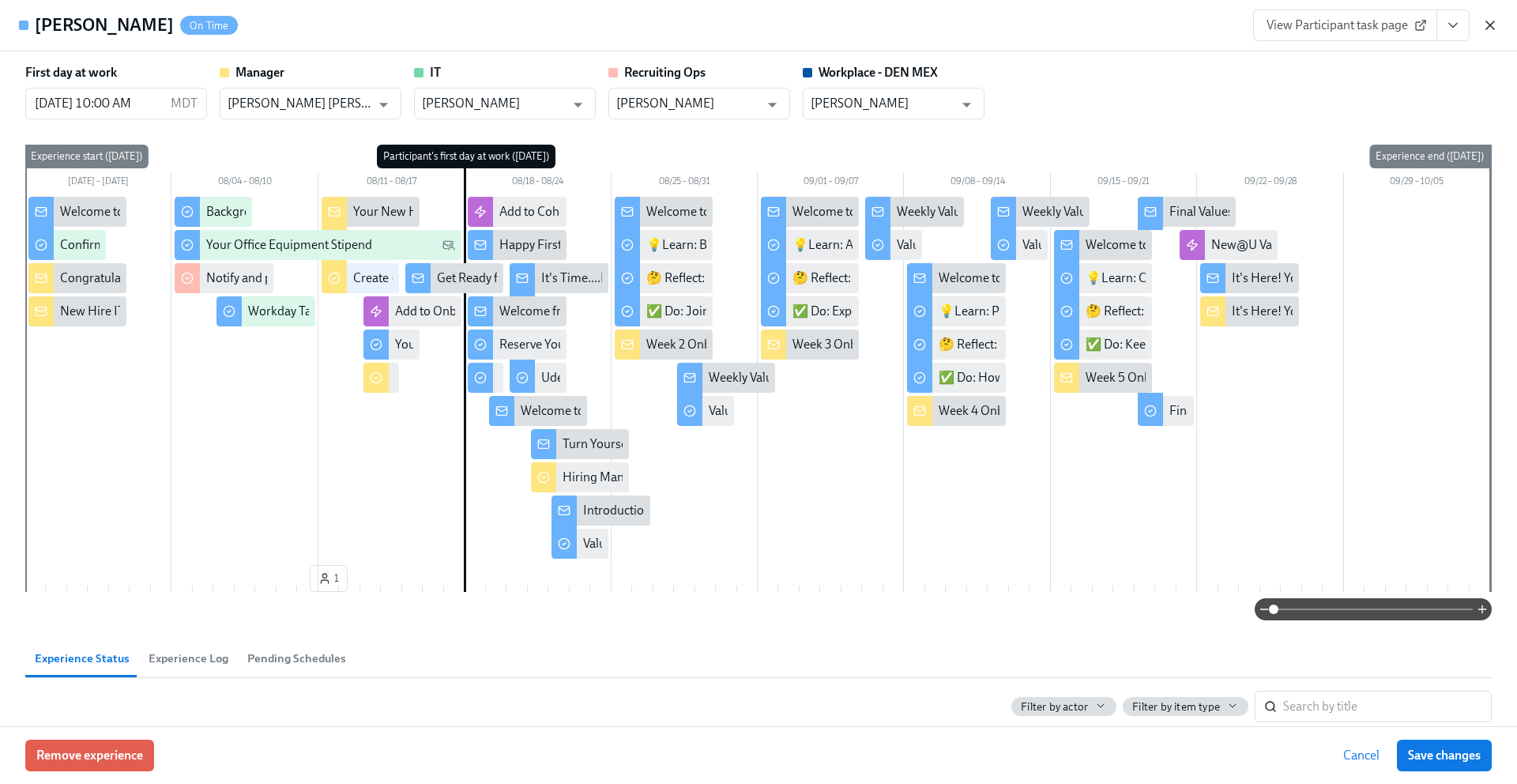
click at [1492, 27] on icon "button" at bounding box center [1490, 26] width 16 height 16
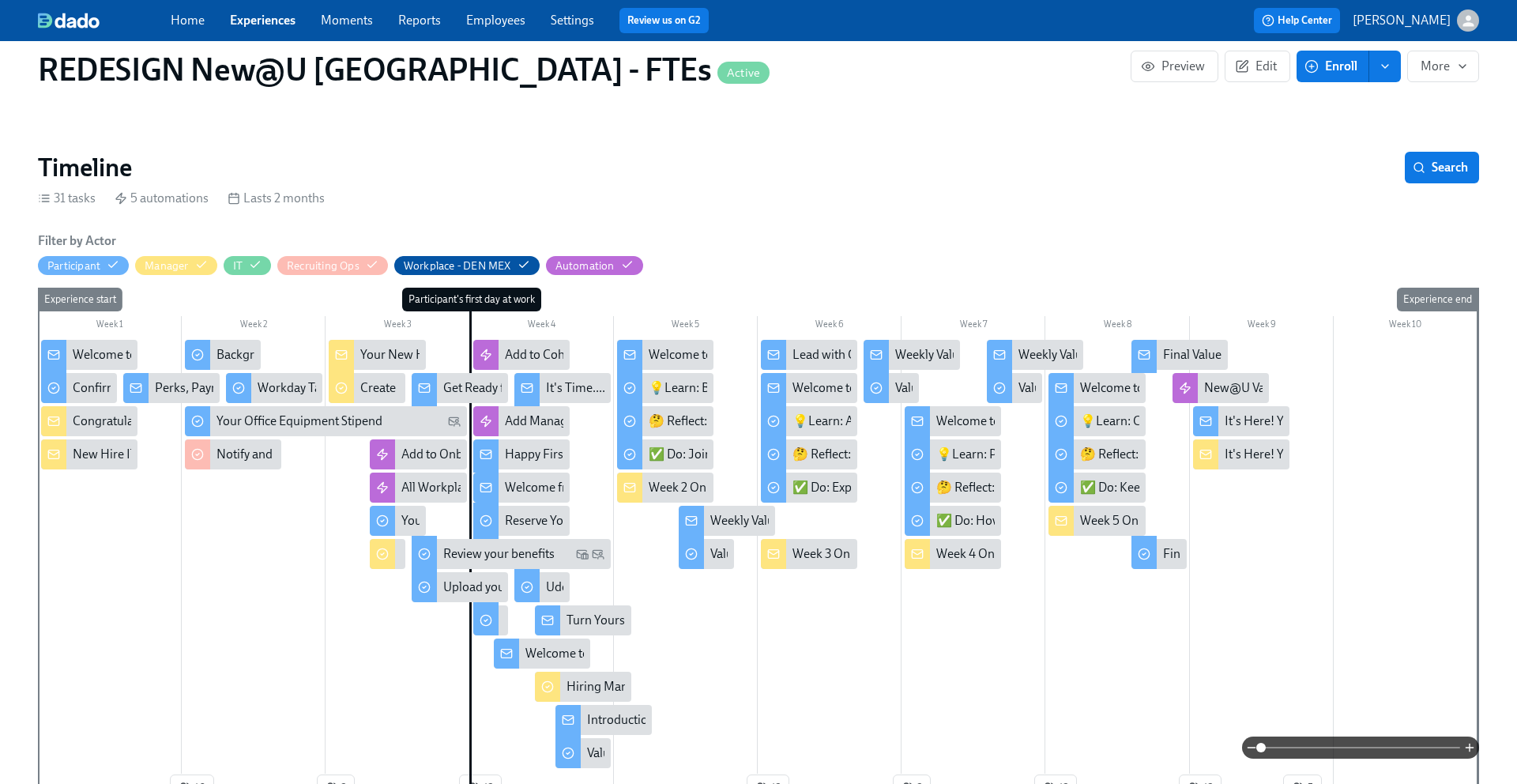
scroll to position [272, 0]
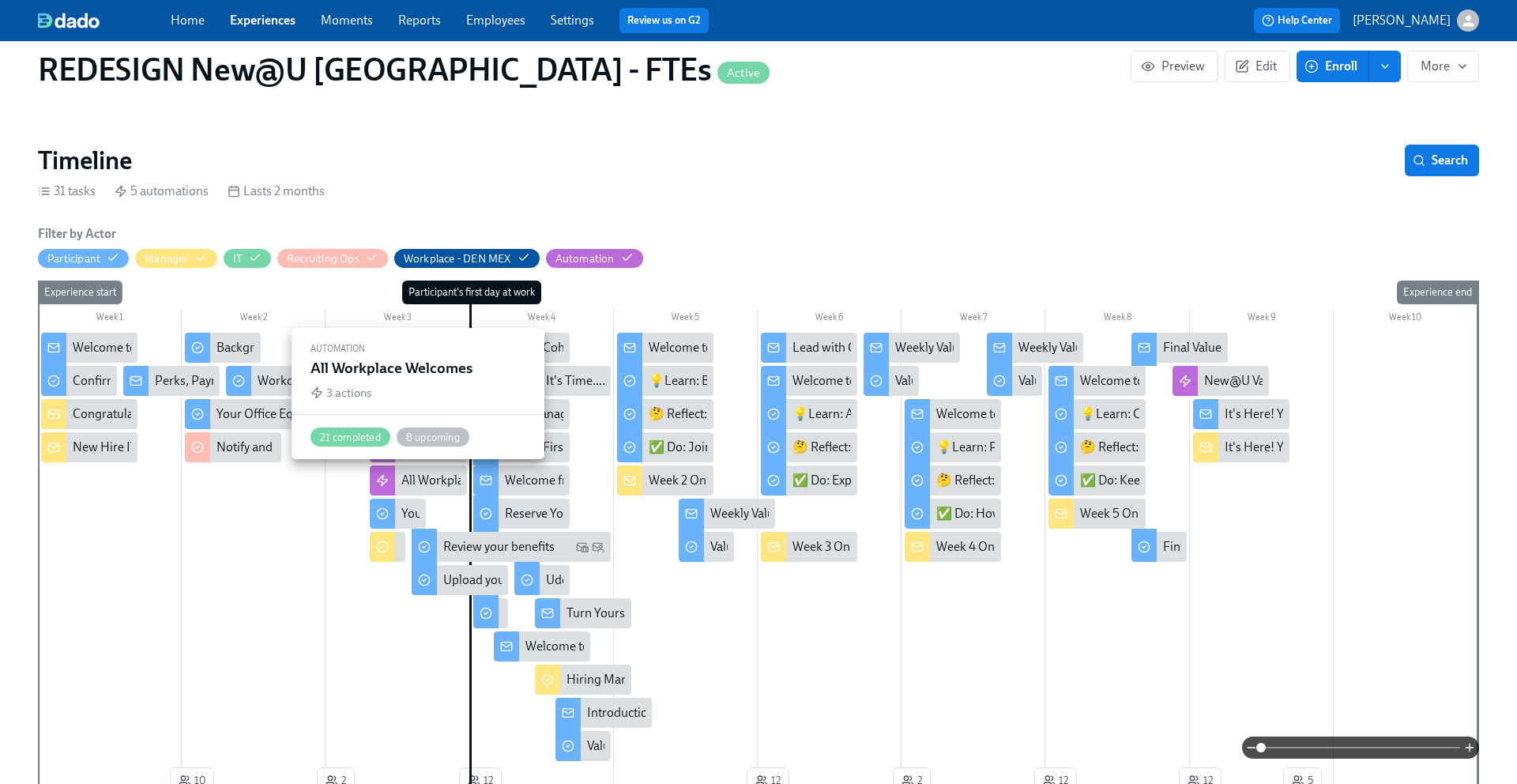
click at [431, 482] on div "All Workplace Welcomes" at bounding box center [468, 480] width 133 height 18
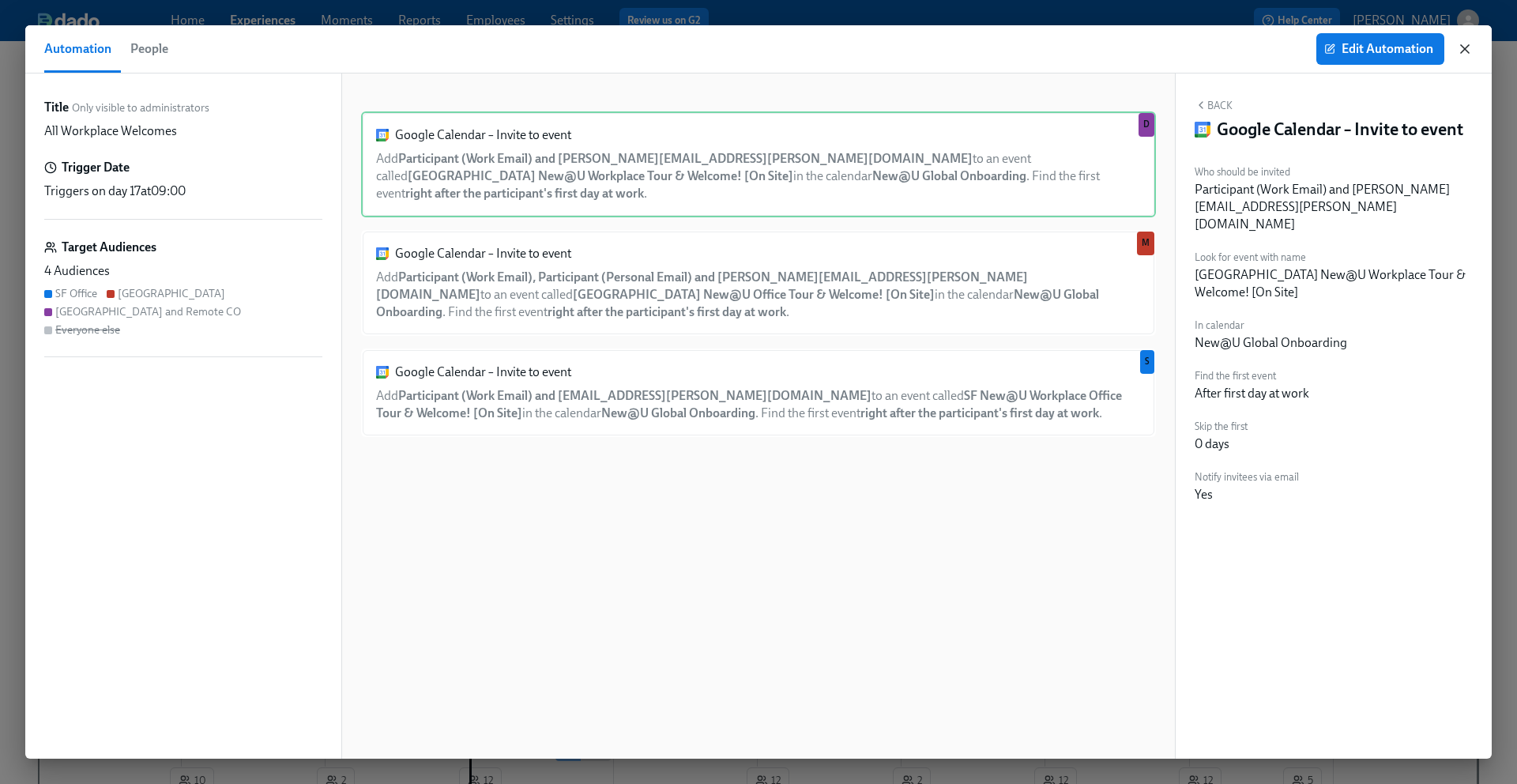
click at [1463, 53] on icon "button" at bounding box center [1465, 49] width 16 height 16
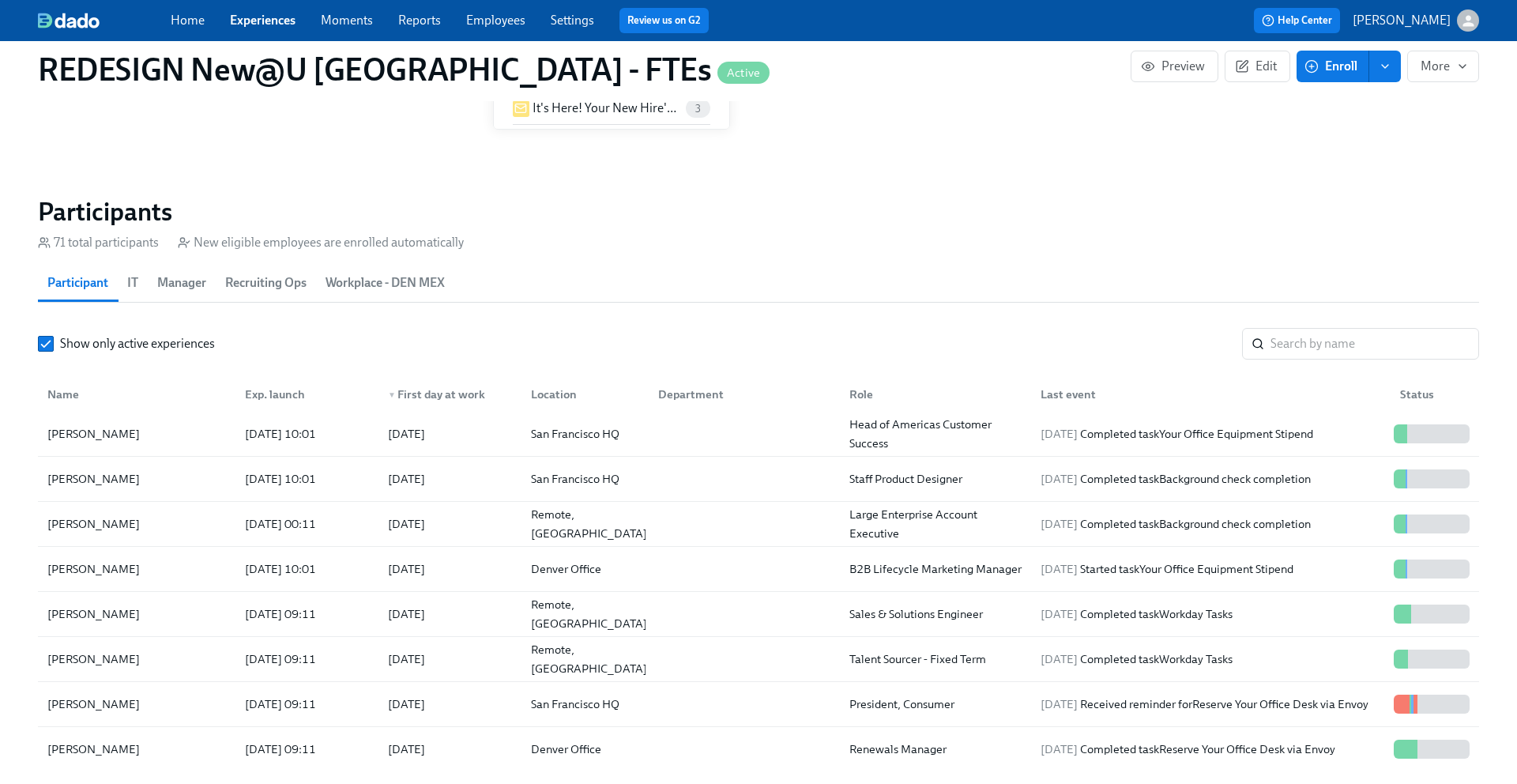
scroll to position [454, 0]
click at [411, 655] on div "[DATE]" at bounding box center [407, 659] width 37 height 19
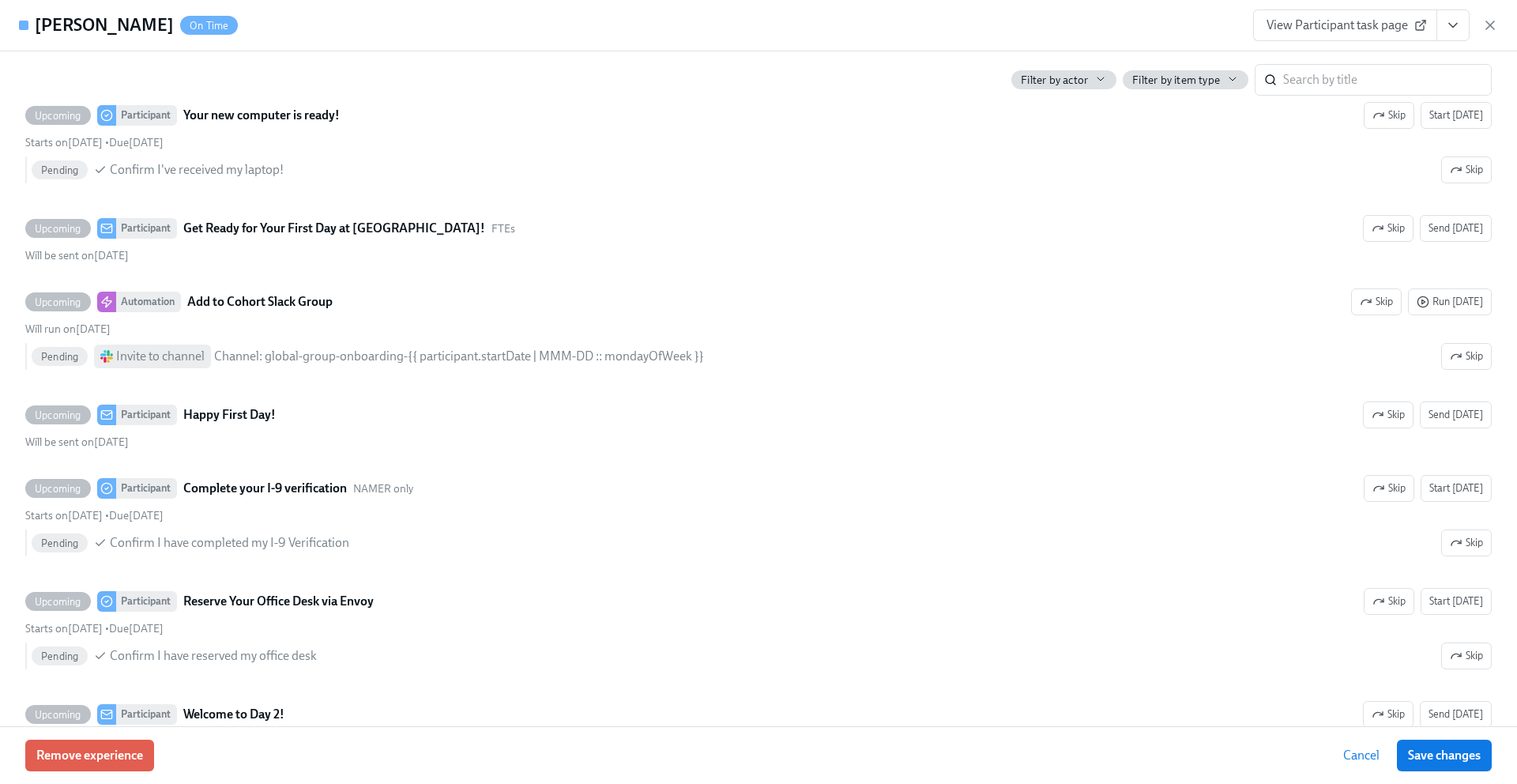
scroll to position [2097, 0]
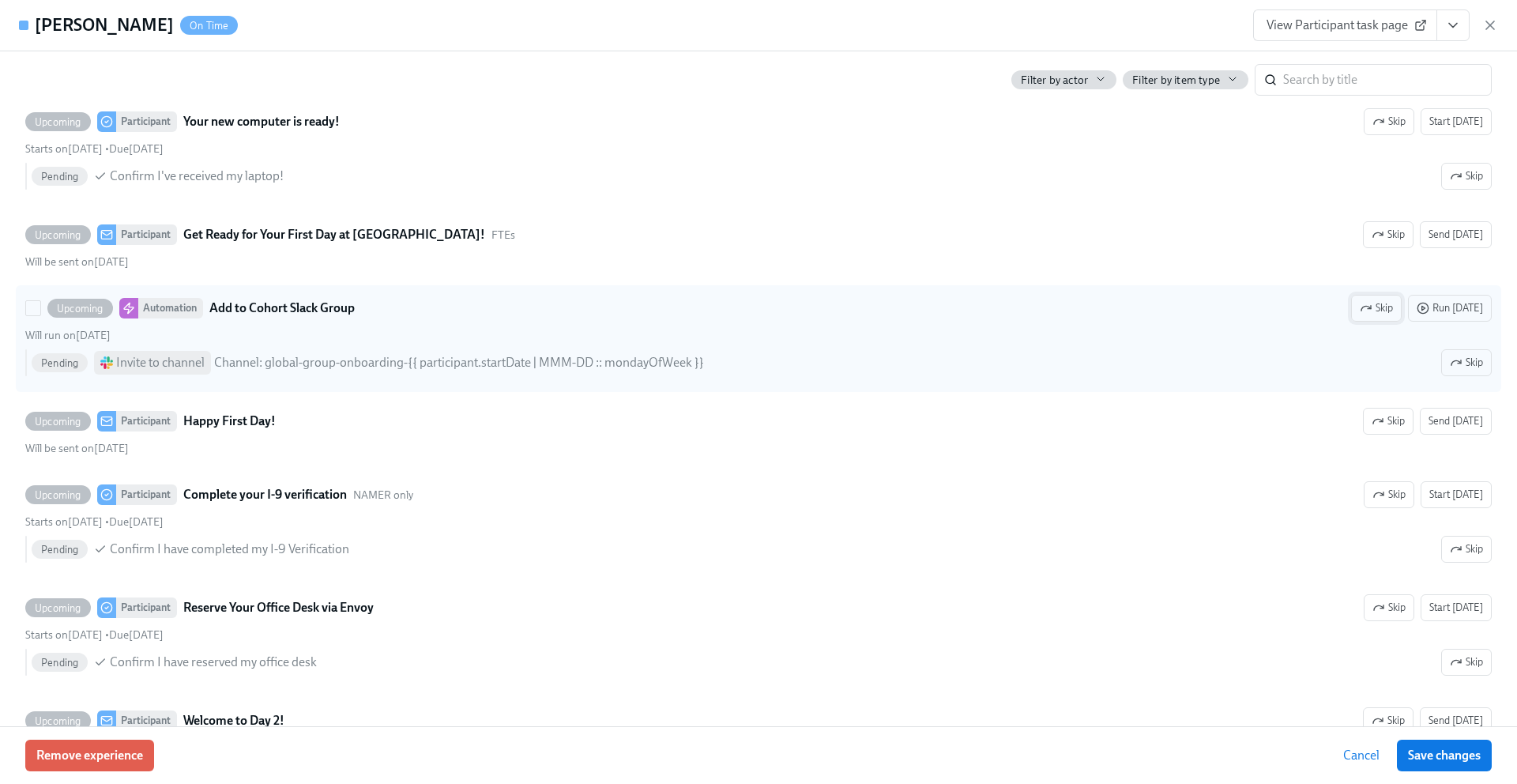
click at [1367, 309] on icon "button" at bounding box center [1366, 308] width 10 height 5
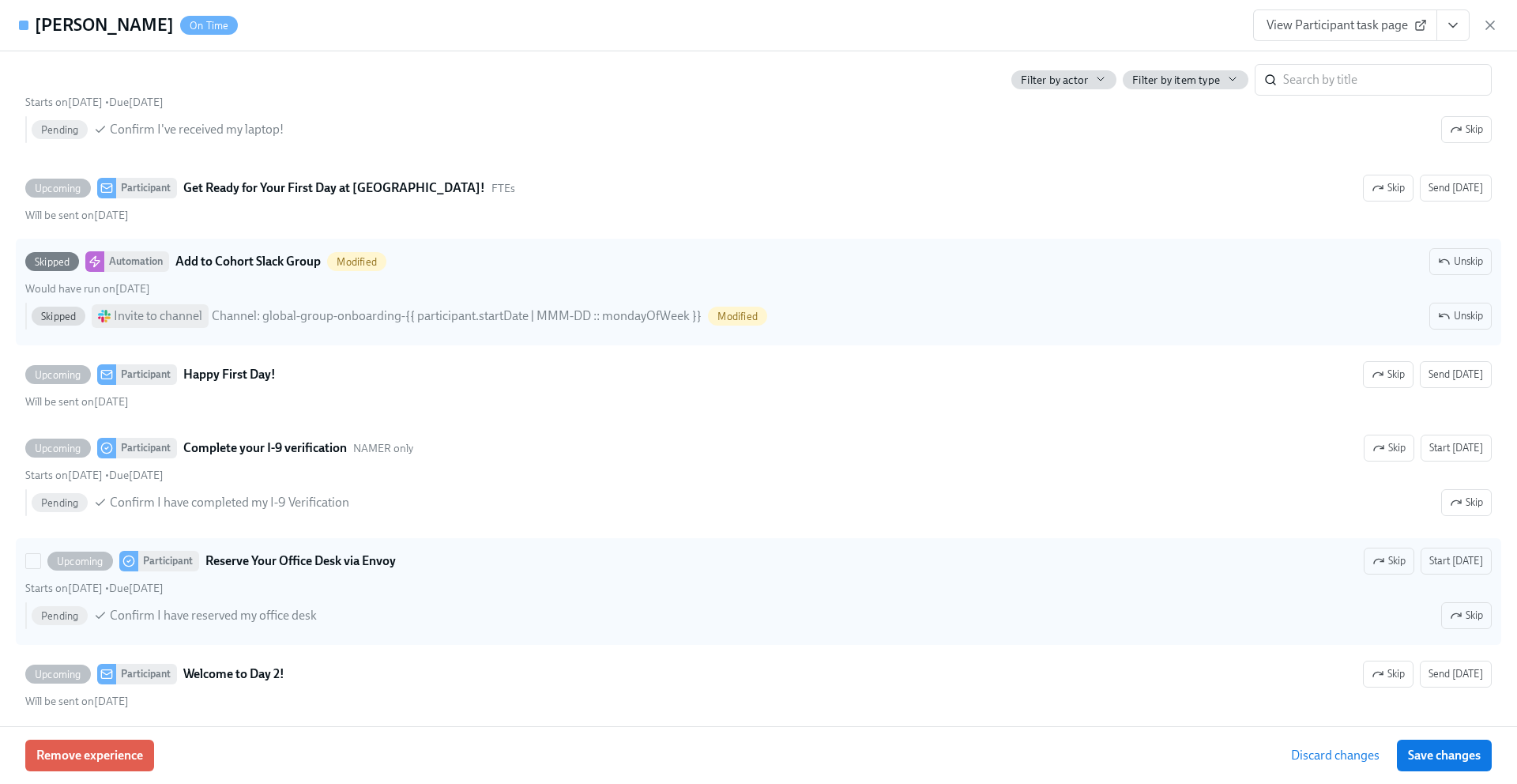
scroll to position [2145, 0]
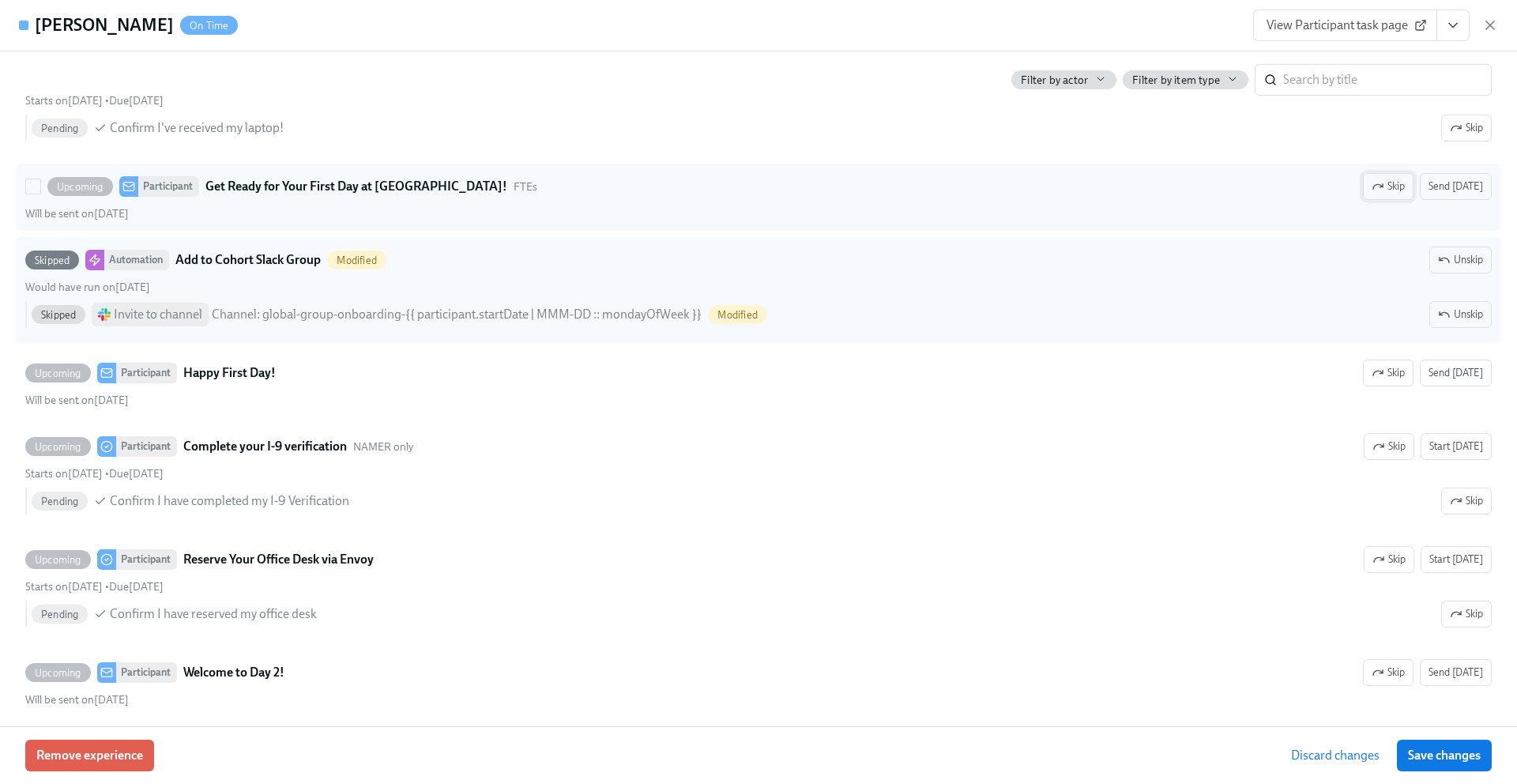
click at [1398, 187] on span "Skip" at bounding box center [1388, 186] width 33 height 16
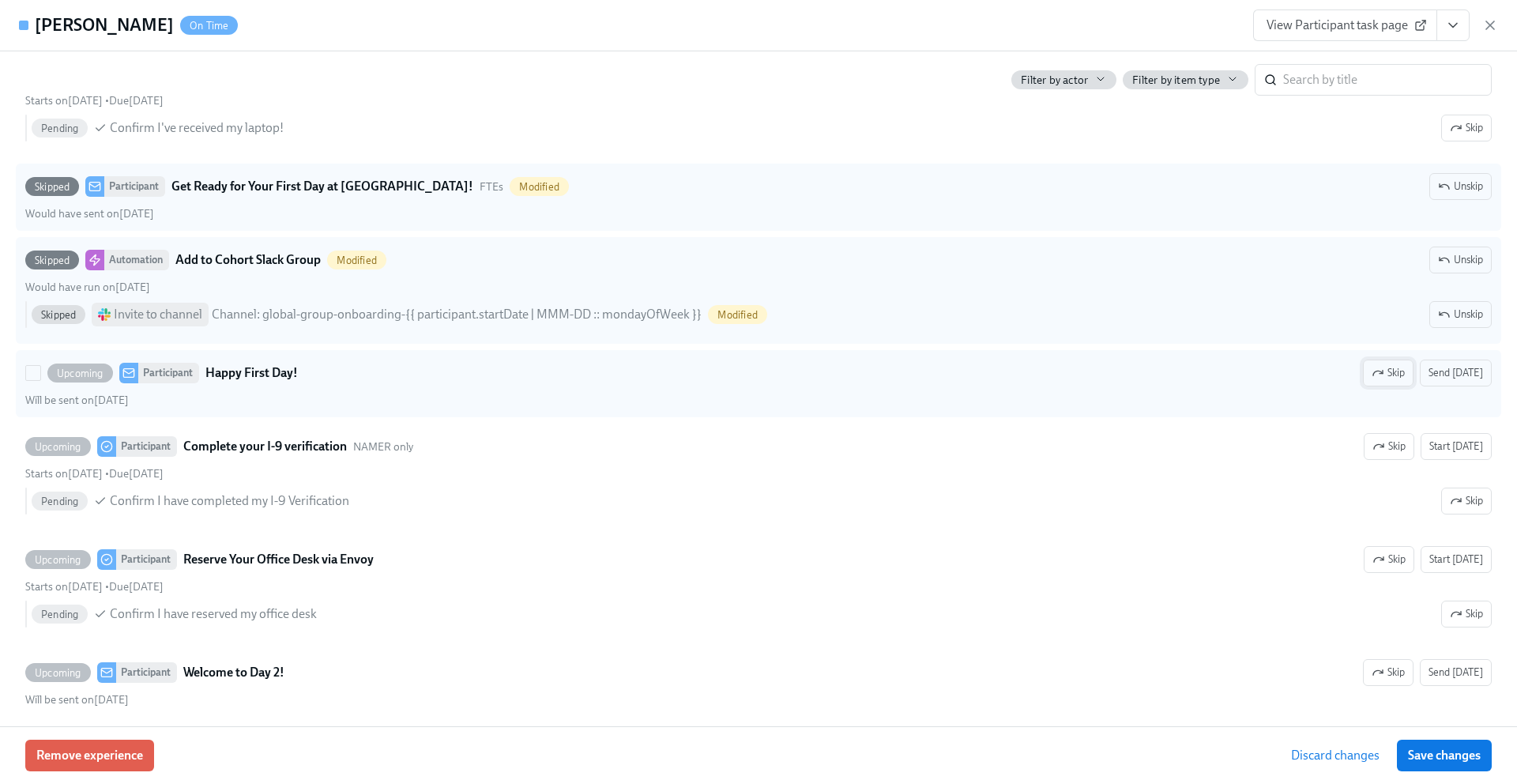
click at [1383, 372] on icon "button" at bounding box center [1378, 373] width 10 height 5
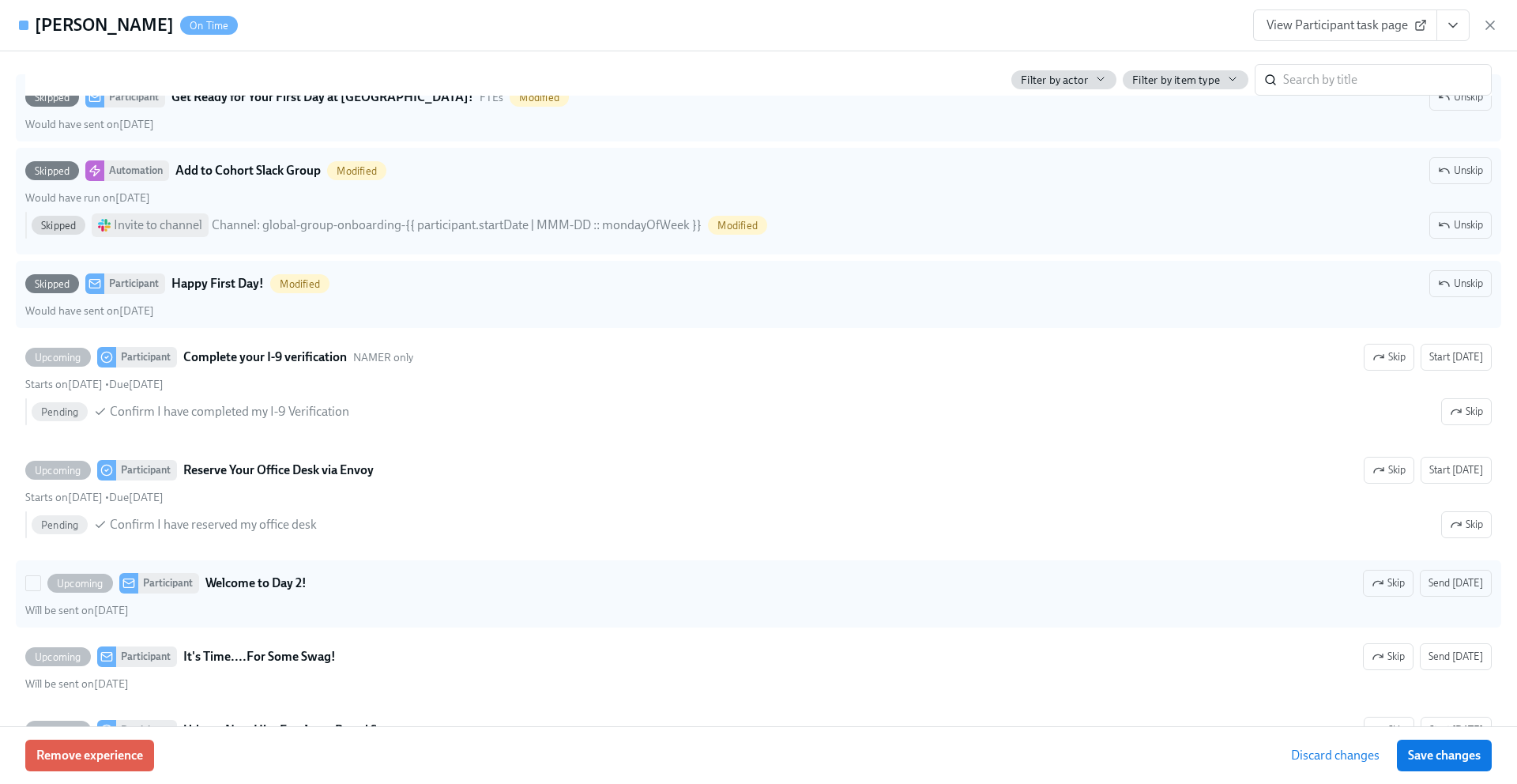
scroll to position [2237, 0]
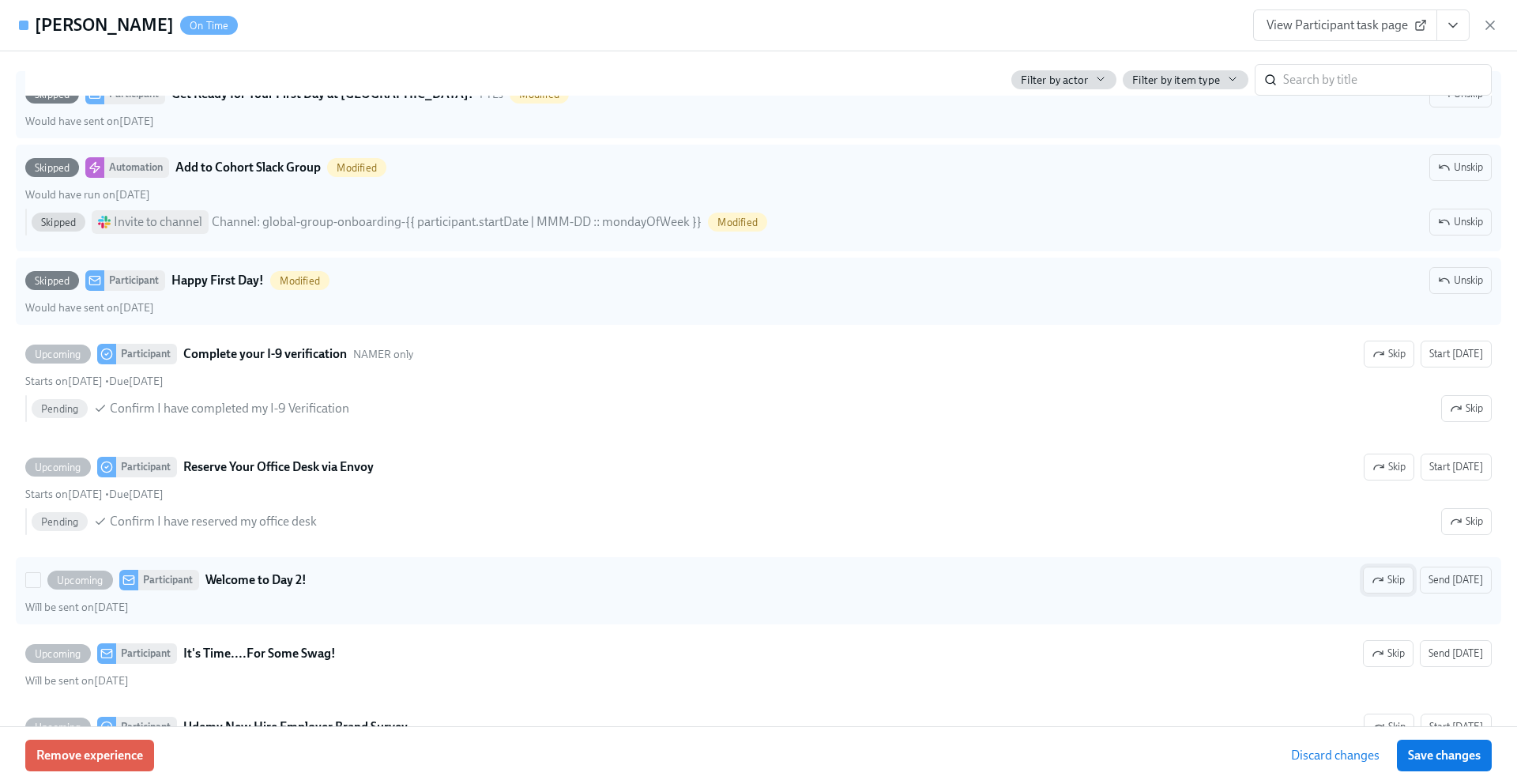
click at [1383, 579] on icon "button" at bounding box center [1378, 580] width 13 height 13
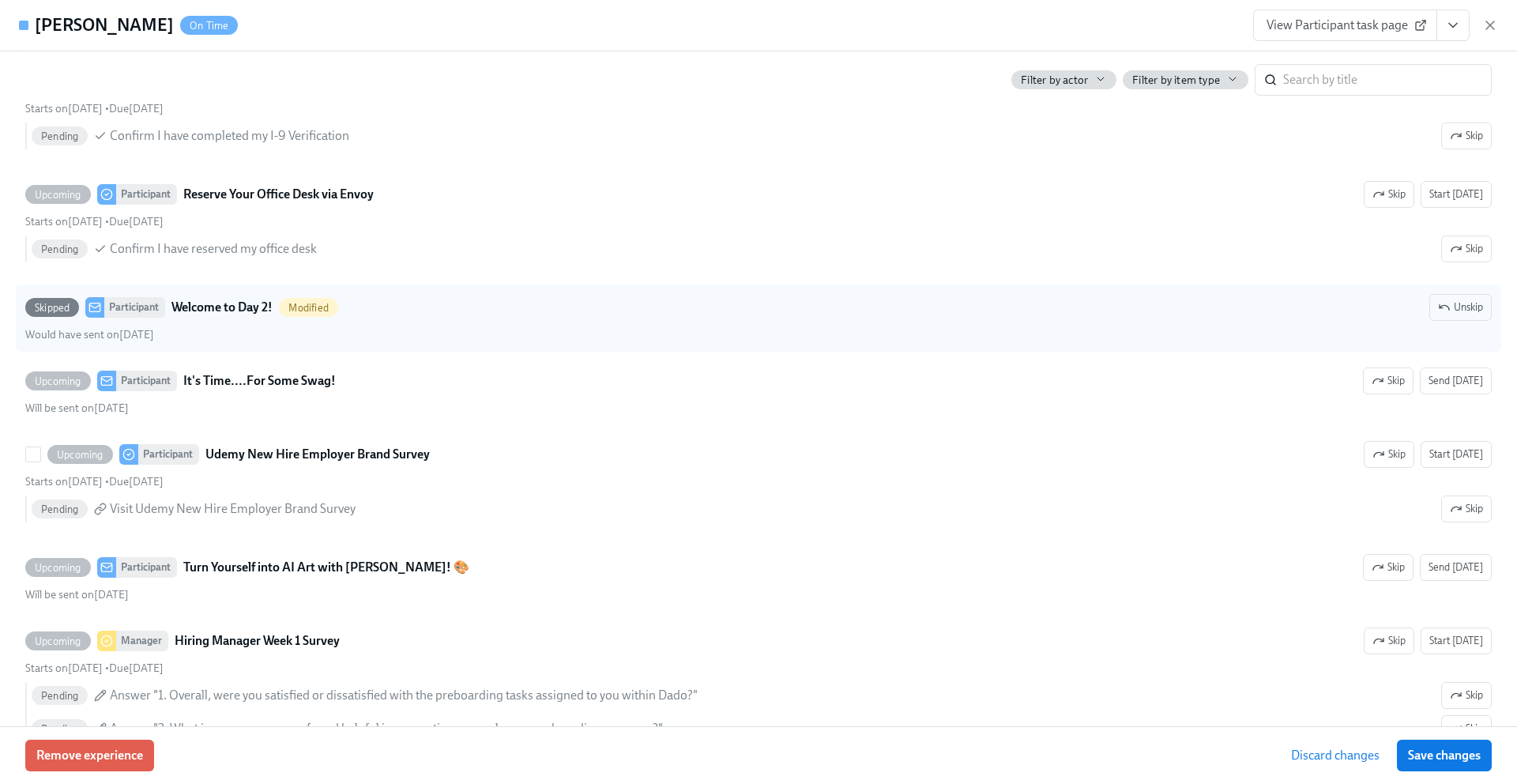
scroll to position [2507, 0]
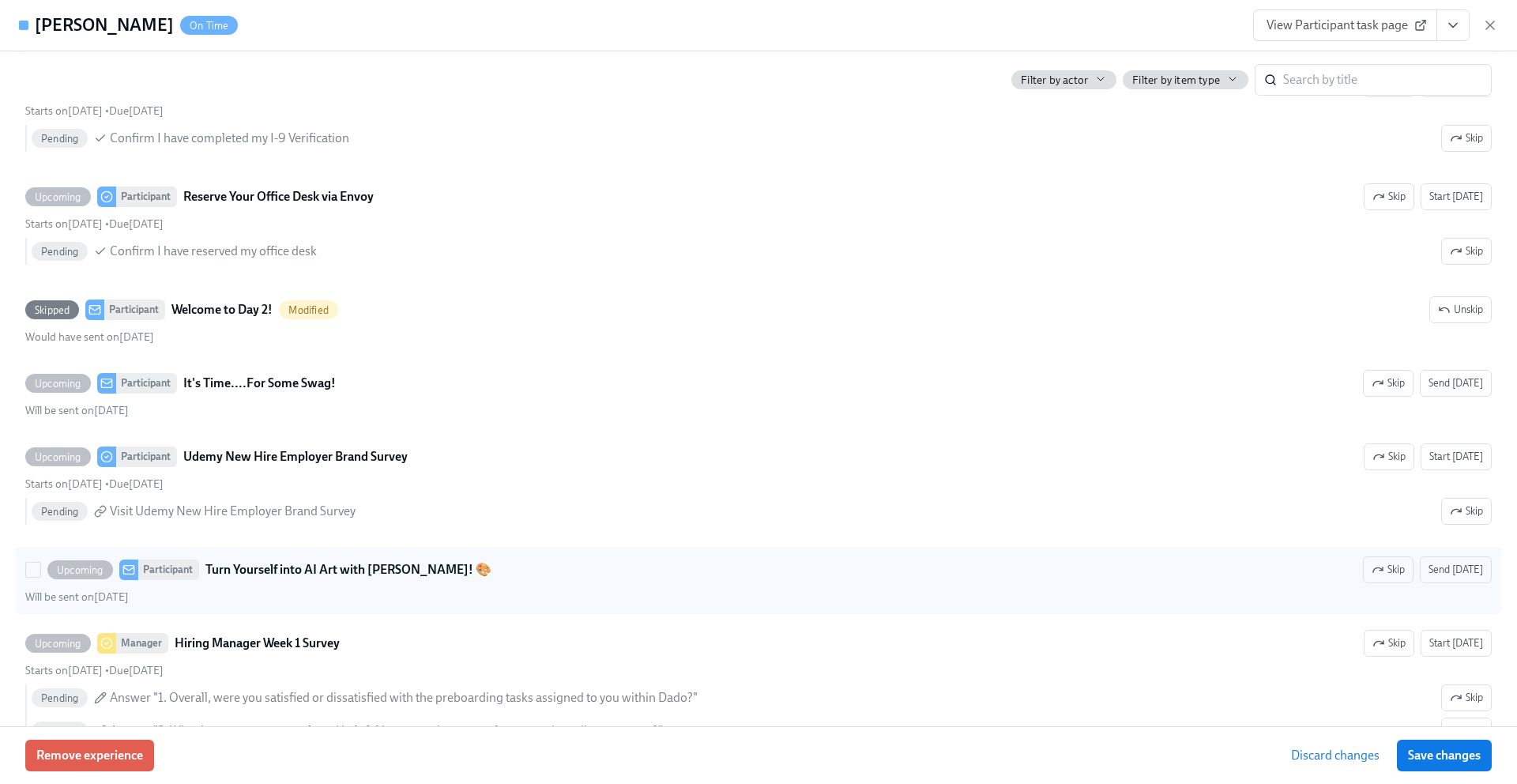
click at [296, 567] on strong "Turn Yourself into AI Art with [PERSON_NAME]! 🎨" at bounding box center [349, 570] width 286 height 19
click at [40, 567] on input "Upcoming Participant Turn Yourself into AI Art with [PERSON_NAME]! 🎨 Skip Send …" at bounding box center [33, 570] width 14 height 14
checkbox input "true"
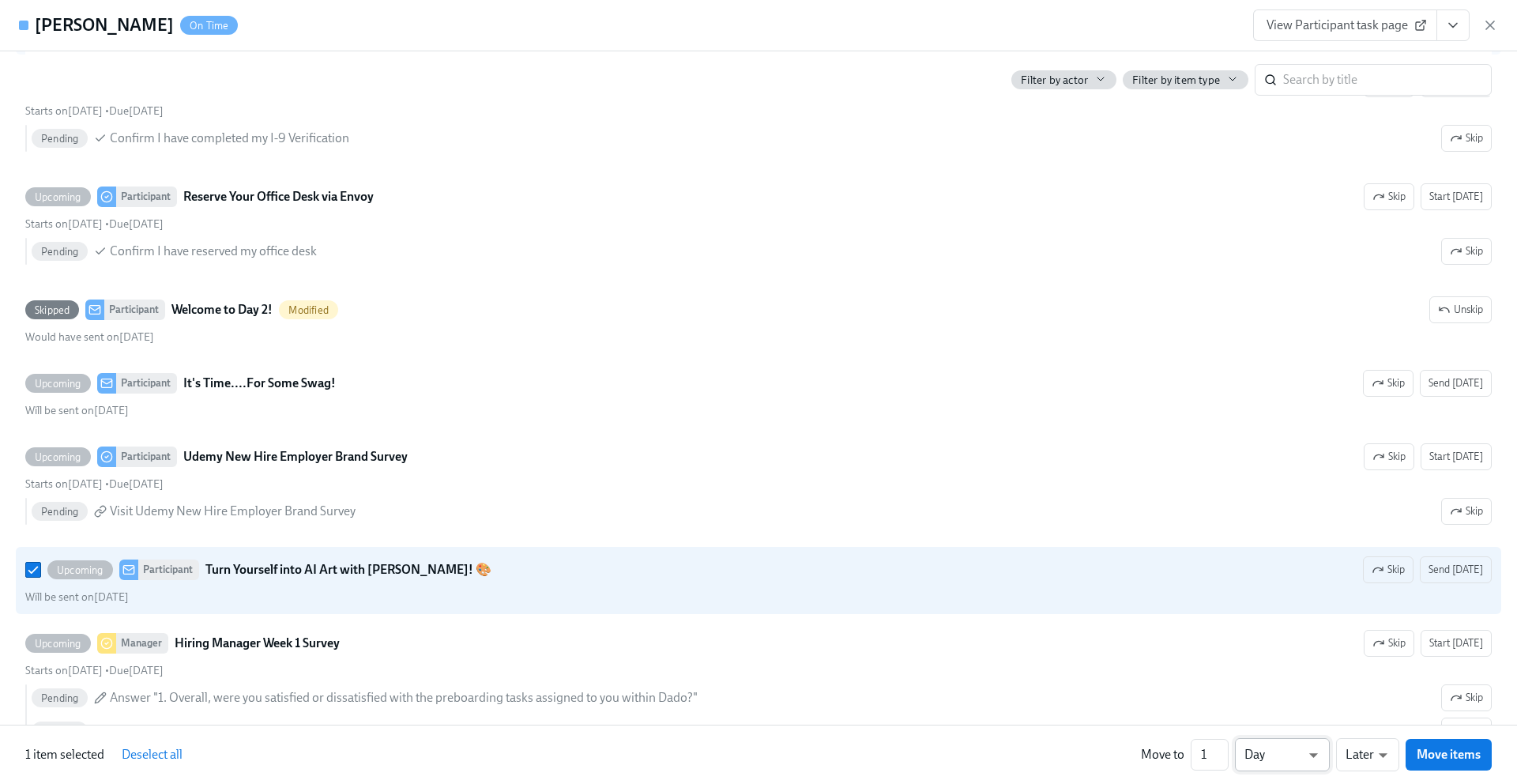
click at [1294, 752] on li "Week" at bounding box center [1282, 751] width 95 height 27
type input "w"
click at [1455, 753] on span "Move items" at bounding box center [1449, 754] width 64 height 16
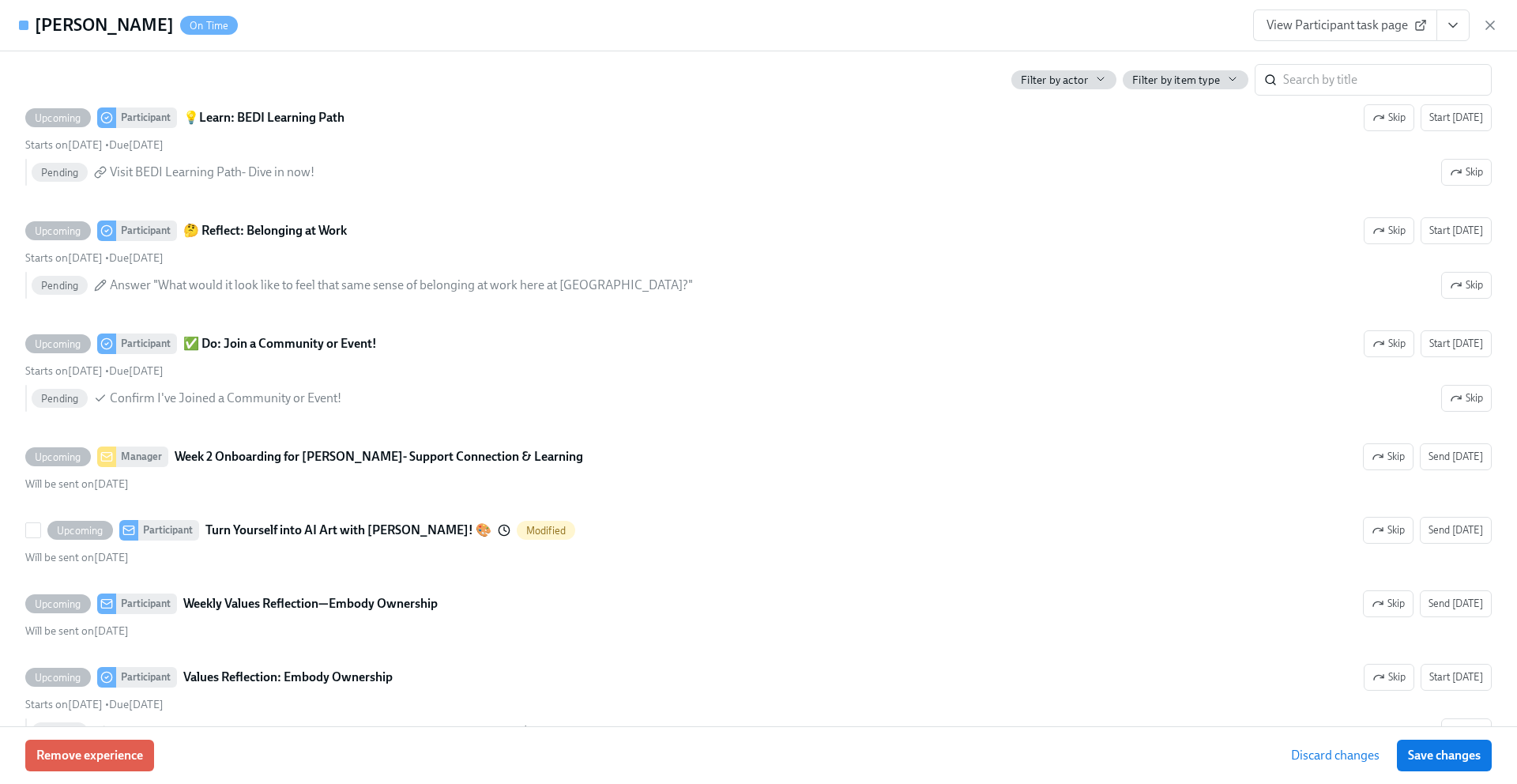
scroll to position [3523, 0]
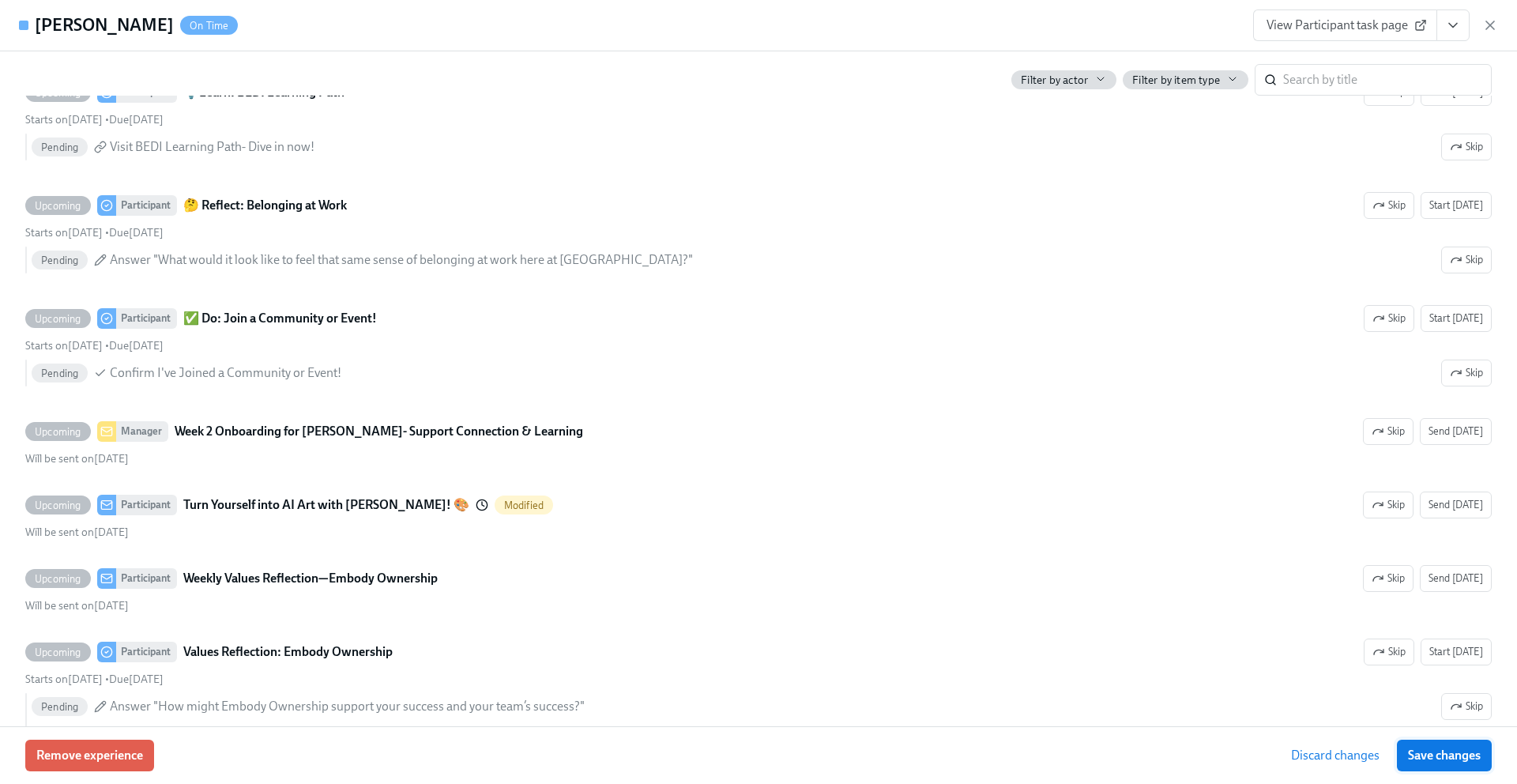
click at [1452, 757] on span "Save changes" at bounding box center [1445, 755] width 72 height 16
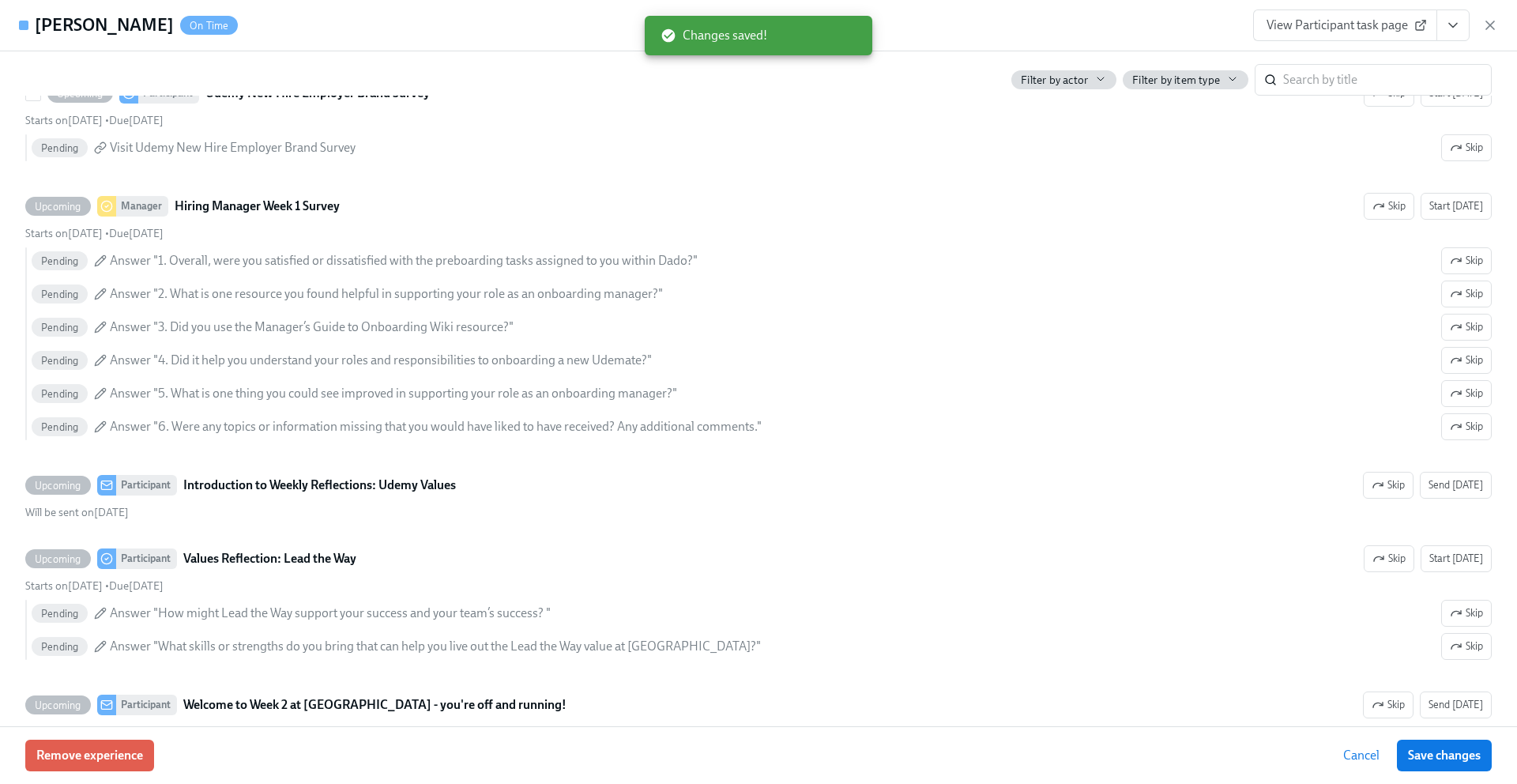
scroll to position [2650, 0]
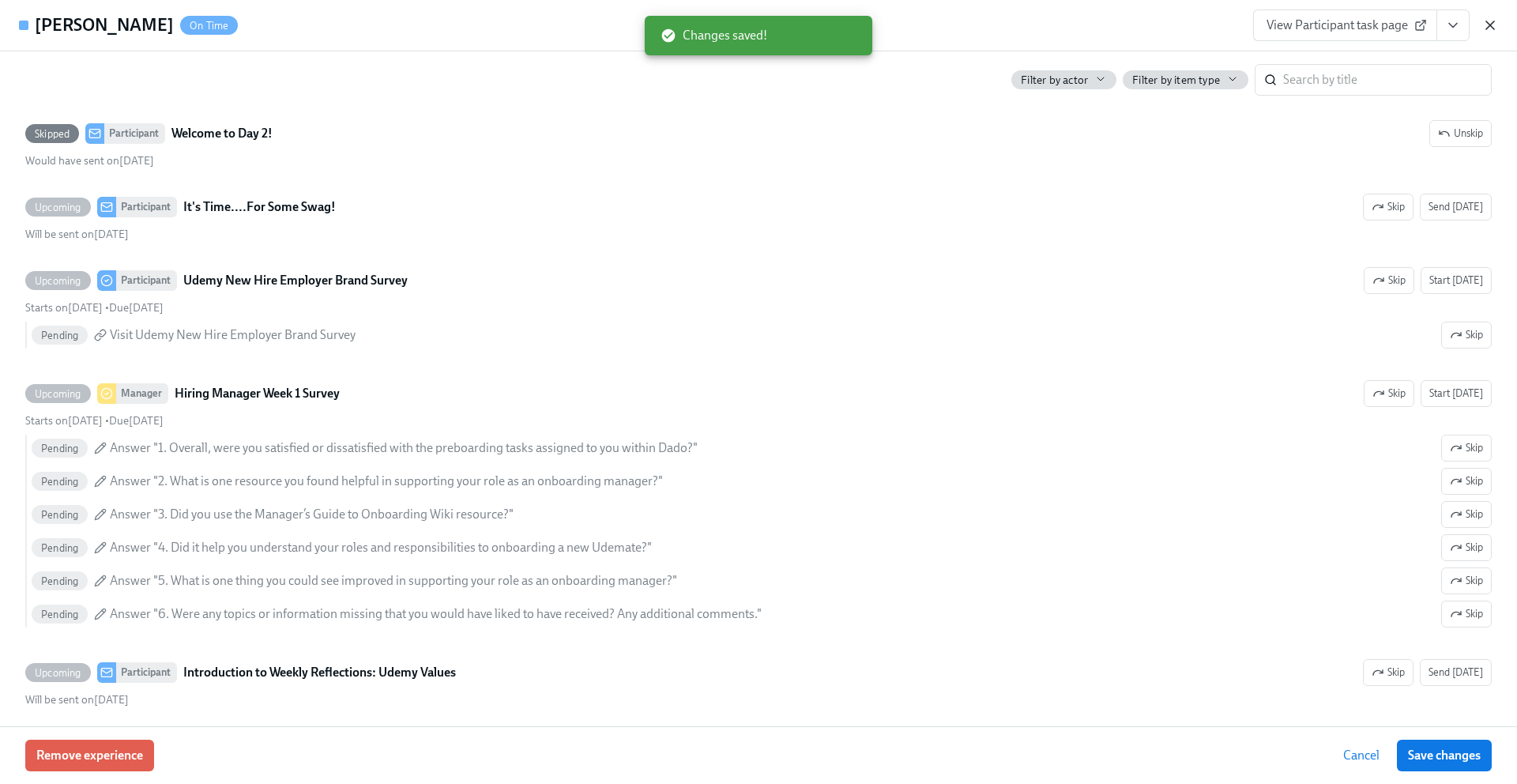
click at [1492, 28] on icon "button" at bounding box center [1490, 26] width 16 height 16
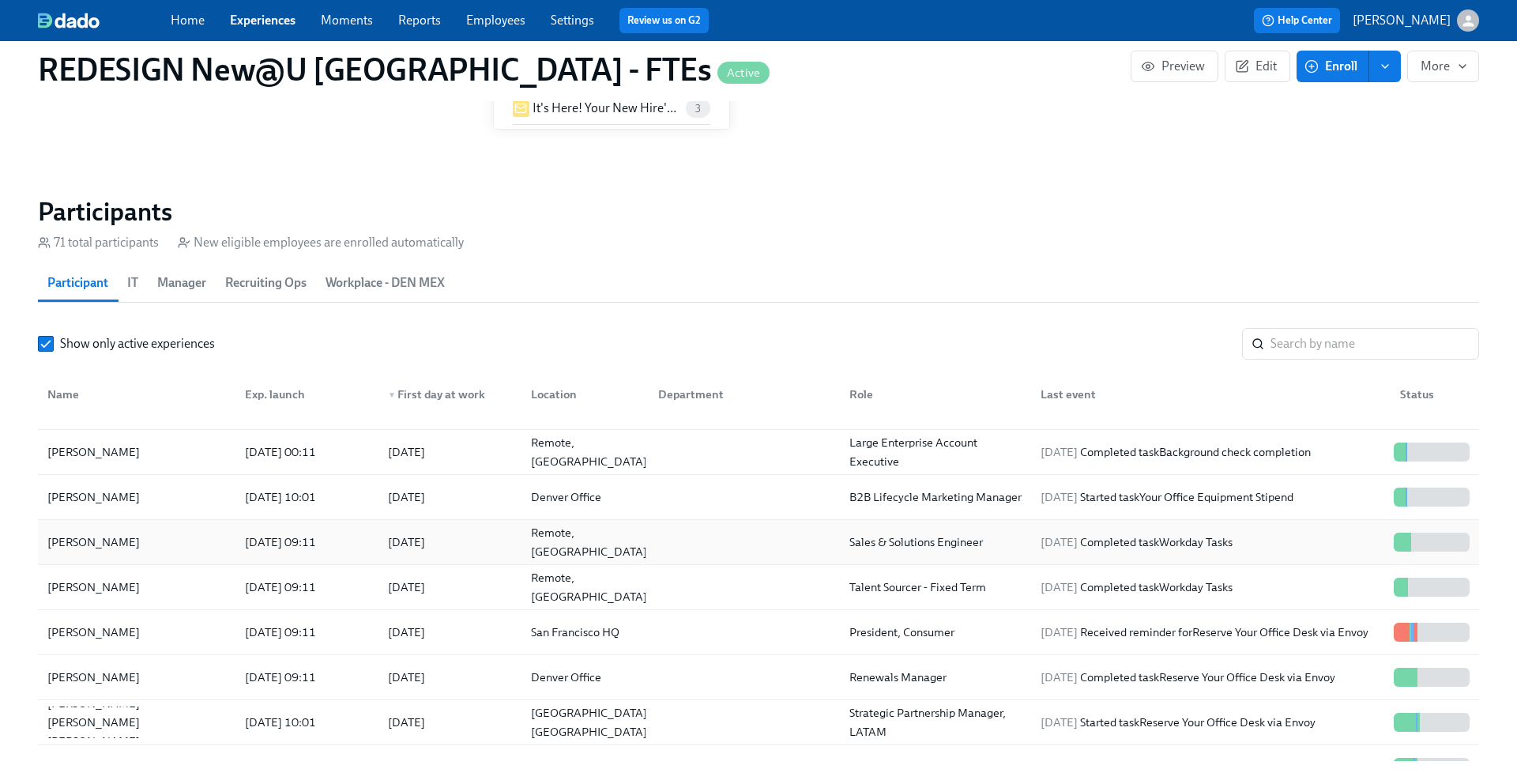
scroll to position [526, 0]
click at [300, 545] on div "[DATE] 09:11" at bounding box center [280, 543] width 84 height 19
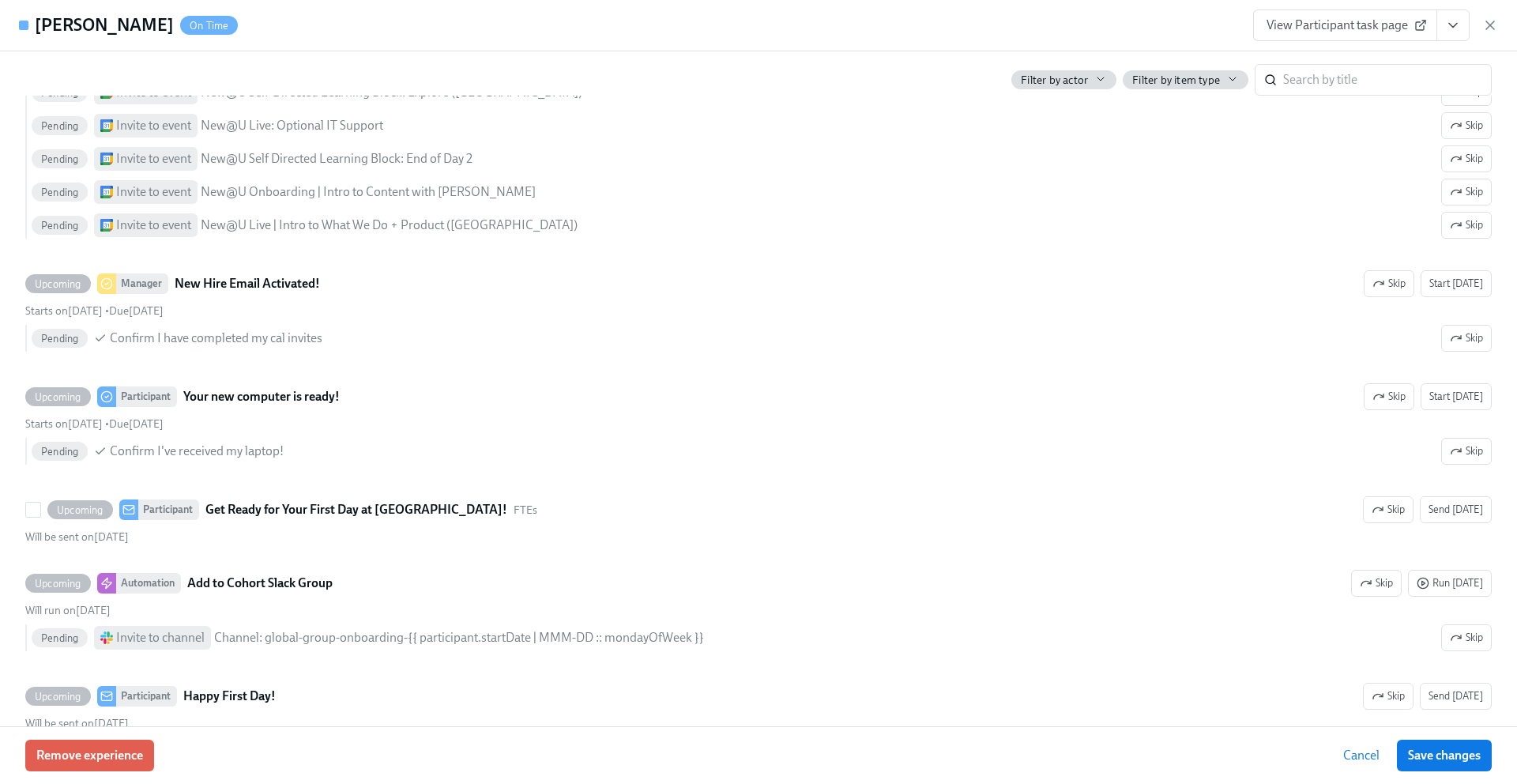
scroll to position [1992, 0]
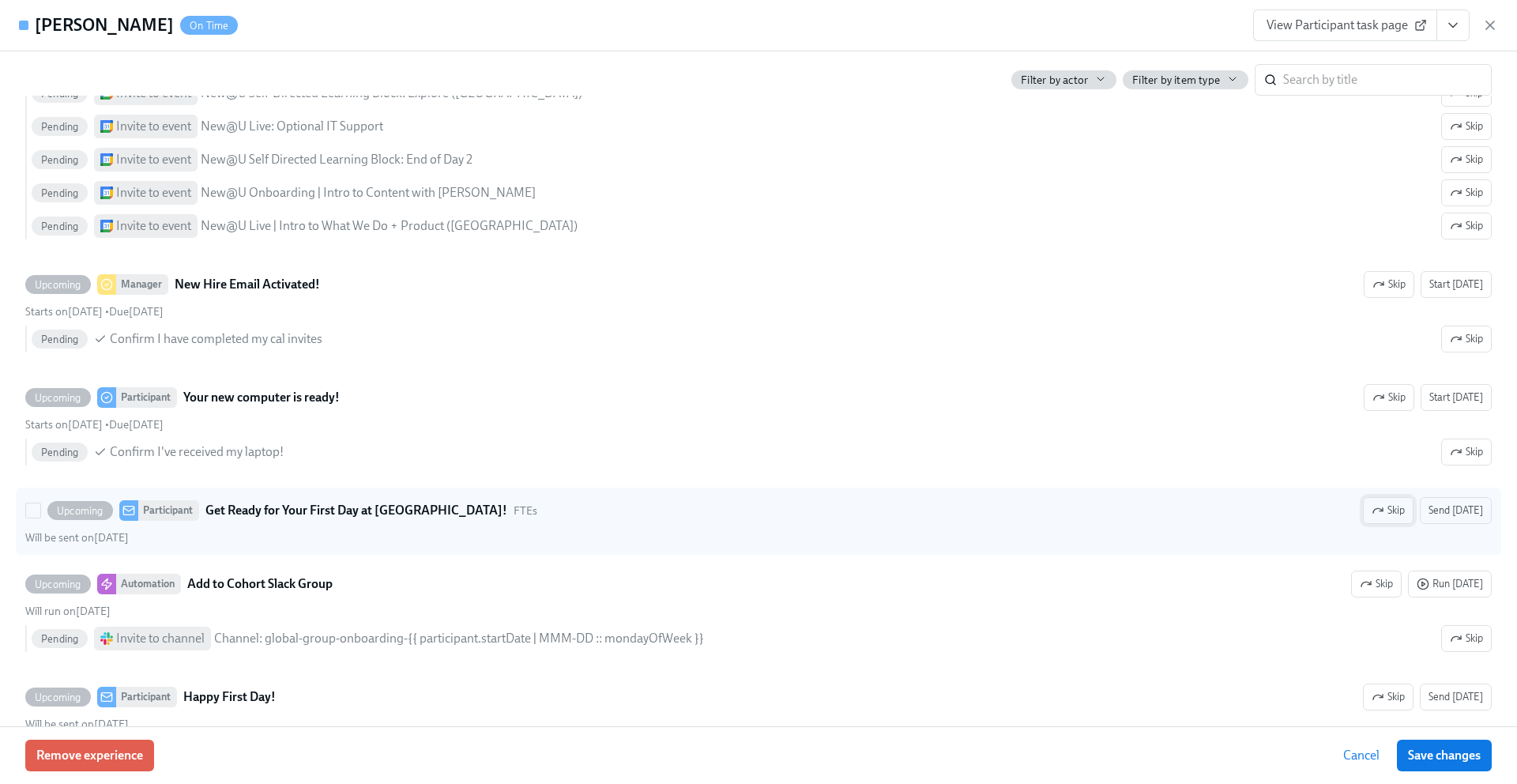
click at [1383, 508] on icon "button" at bounding box center [1381, 509] width 3 height 3
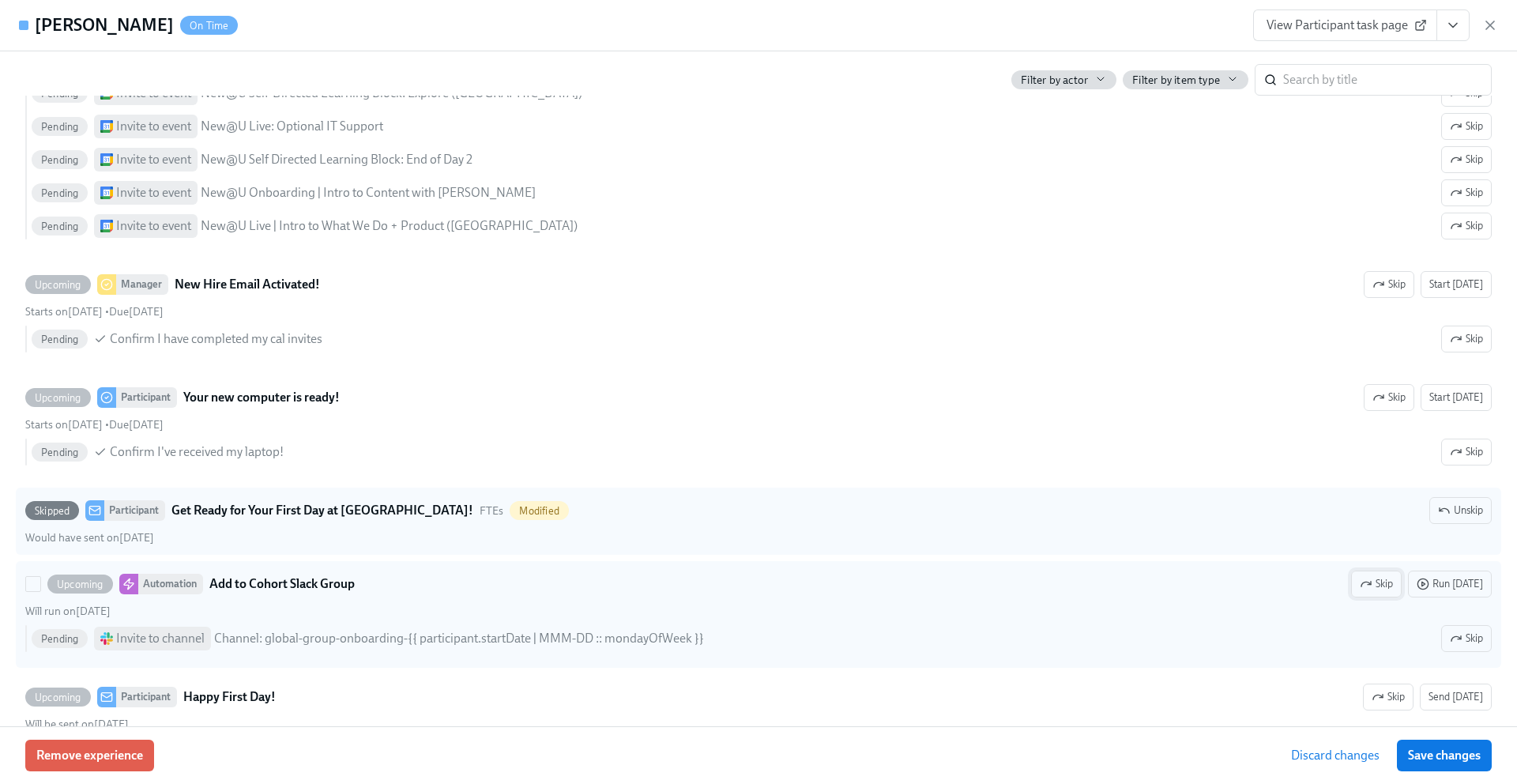
click at [1372, 581] on icon "button" at bounding box center [1367, 584] width 13 height 13
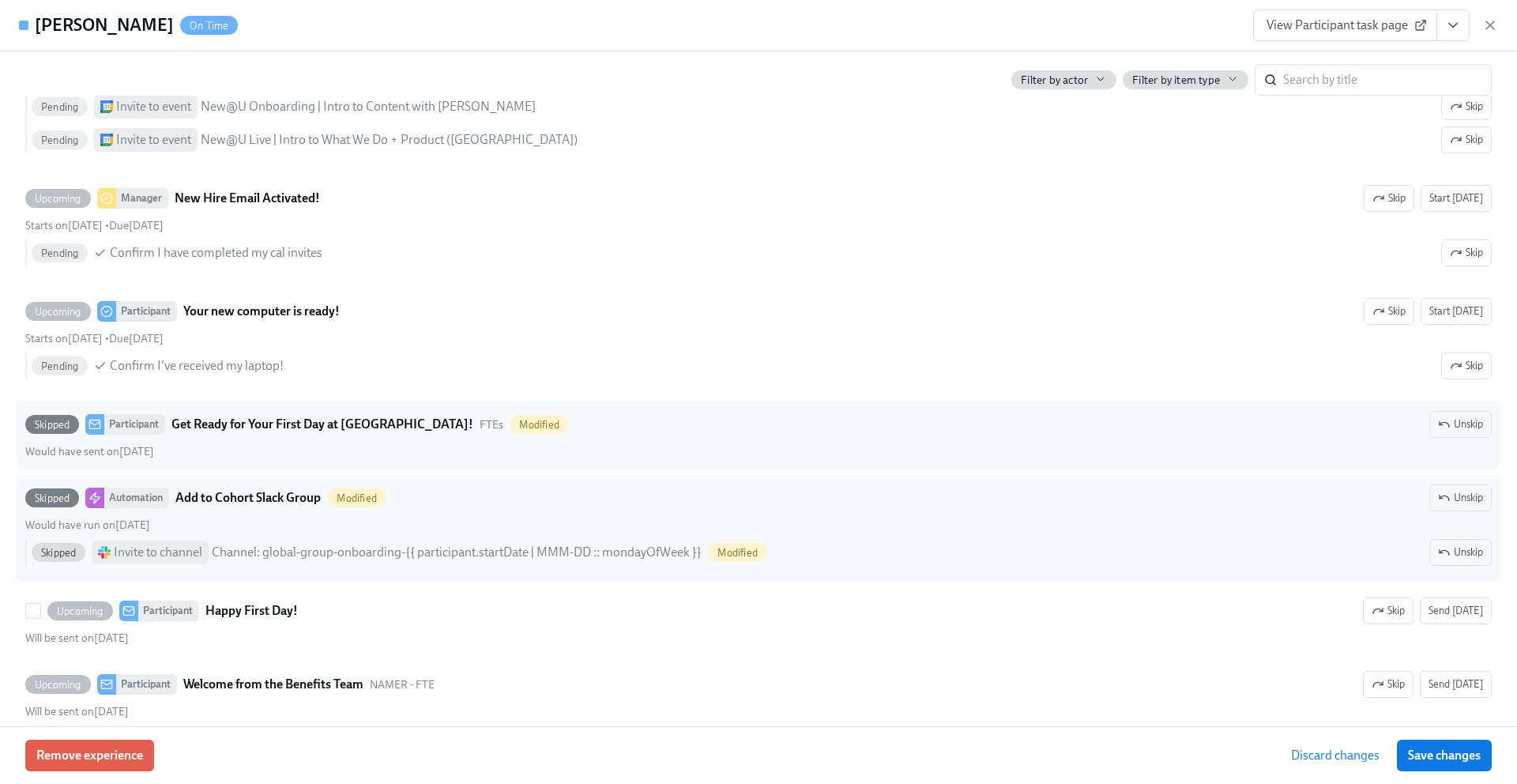
scroll to position [2161, 0]
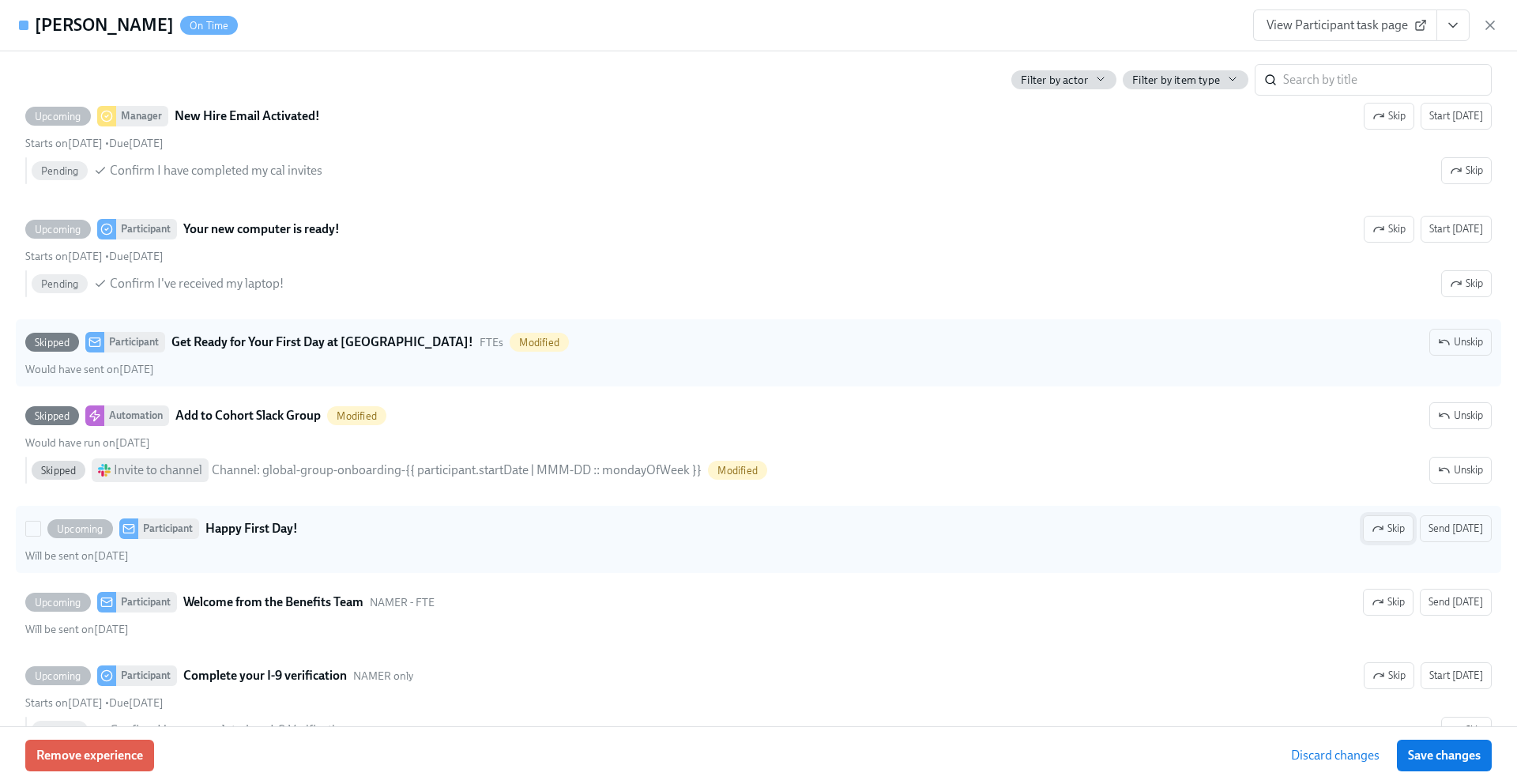
click at [1398, 529] on span "Skip" at bounding box center [1388, 529] width 33 height 16
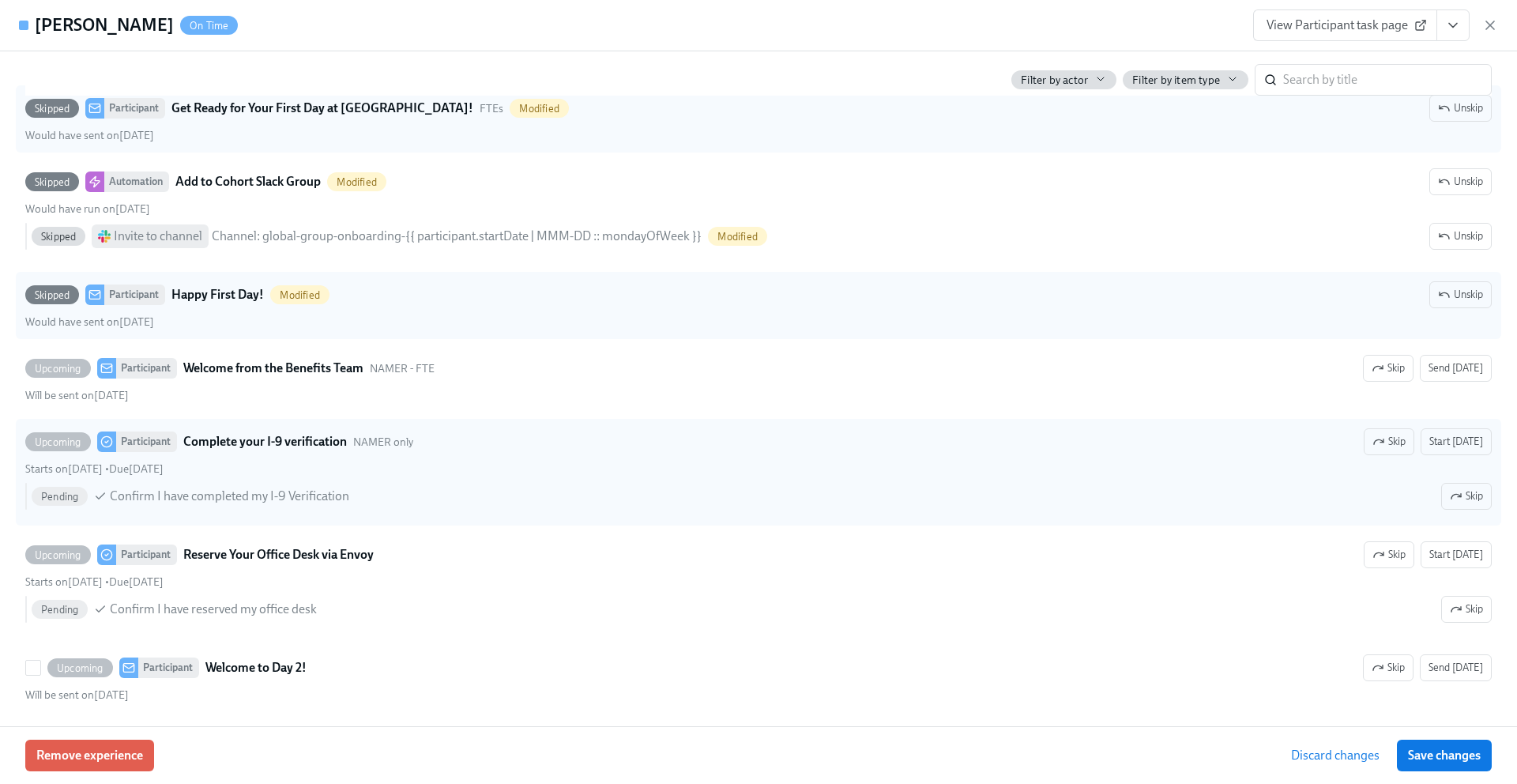
scroll to position [2453, 0]
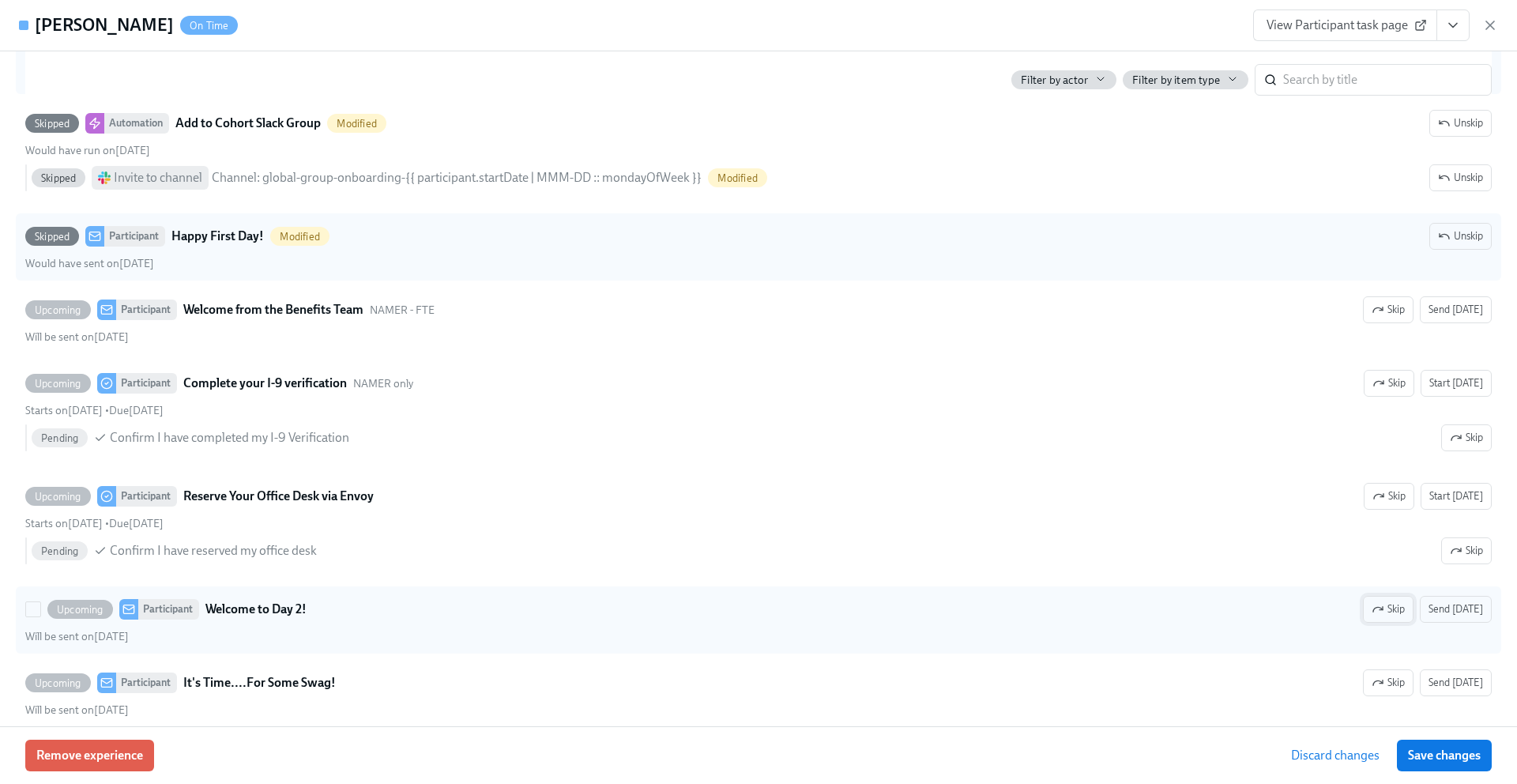
click at [1397, 612] on span "Skip" at bounding box center [1388, 609] width 33 height 16
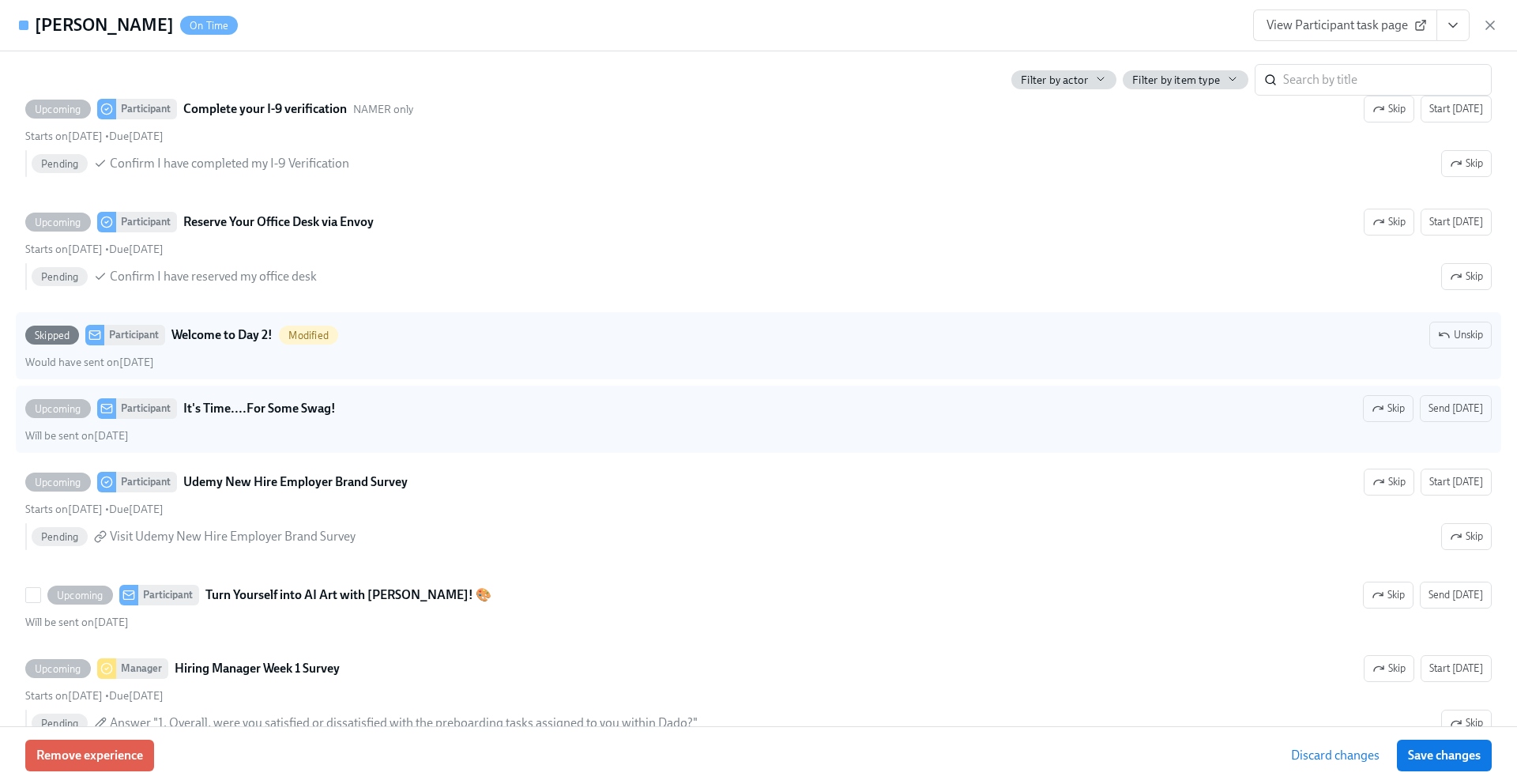
scroll to position [2731, 0]
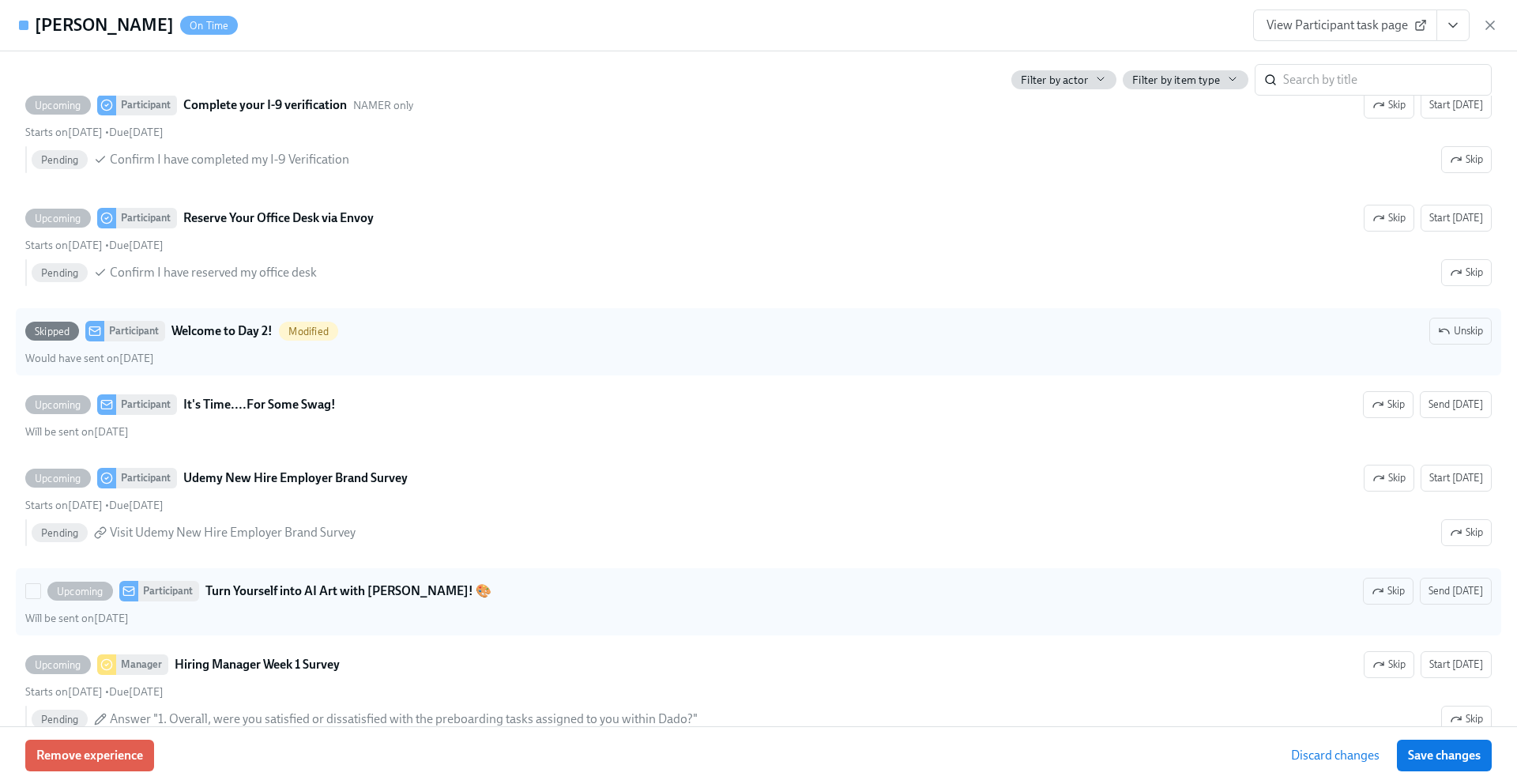
click at [354, 587] on strong "Turn Yourself into AI Art with [PERSON_NAME]! 🎨" at bounding box center [349, 591] width 286 height 19
click at [40, 587] on input "Upcoming Participant Turn Yourself into AI Art with [PERSON_NAME]! 🎨 Skip Send …" at bounding box center [33, 591] width 14 height 14
checkbox input "true"
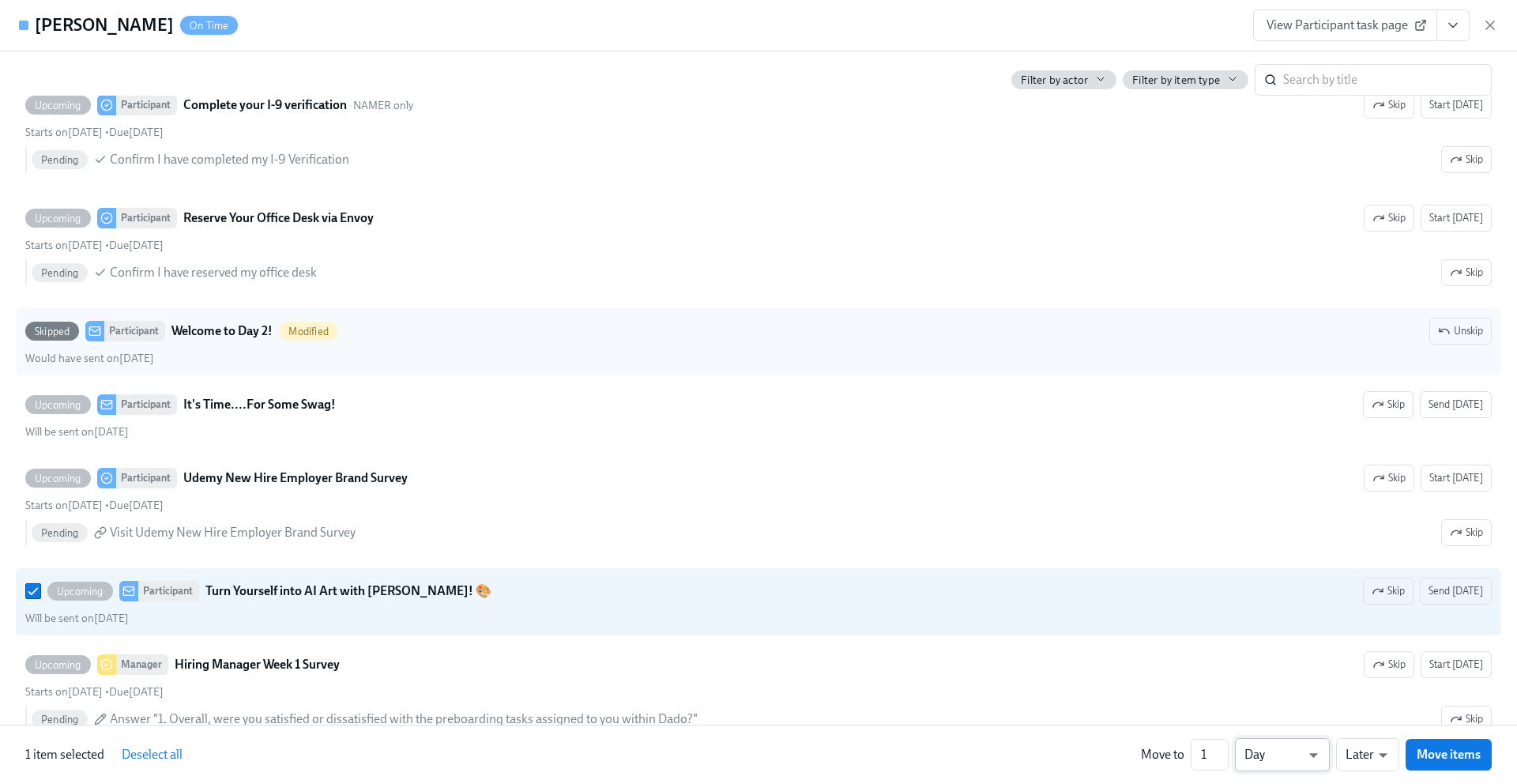
click at [1281, 750] on li "Week" at bounding box center [1282, 751] width 95 height 27
type input "w"
click at [1442, 756] on span "Move items" at bounding box center [1449, 754] width 64 height 16
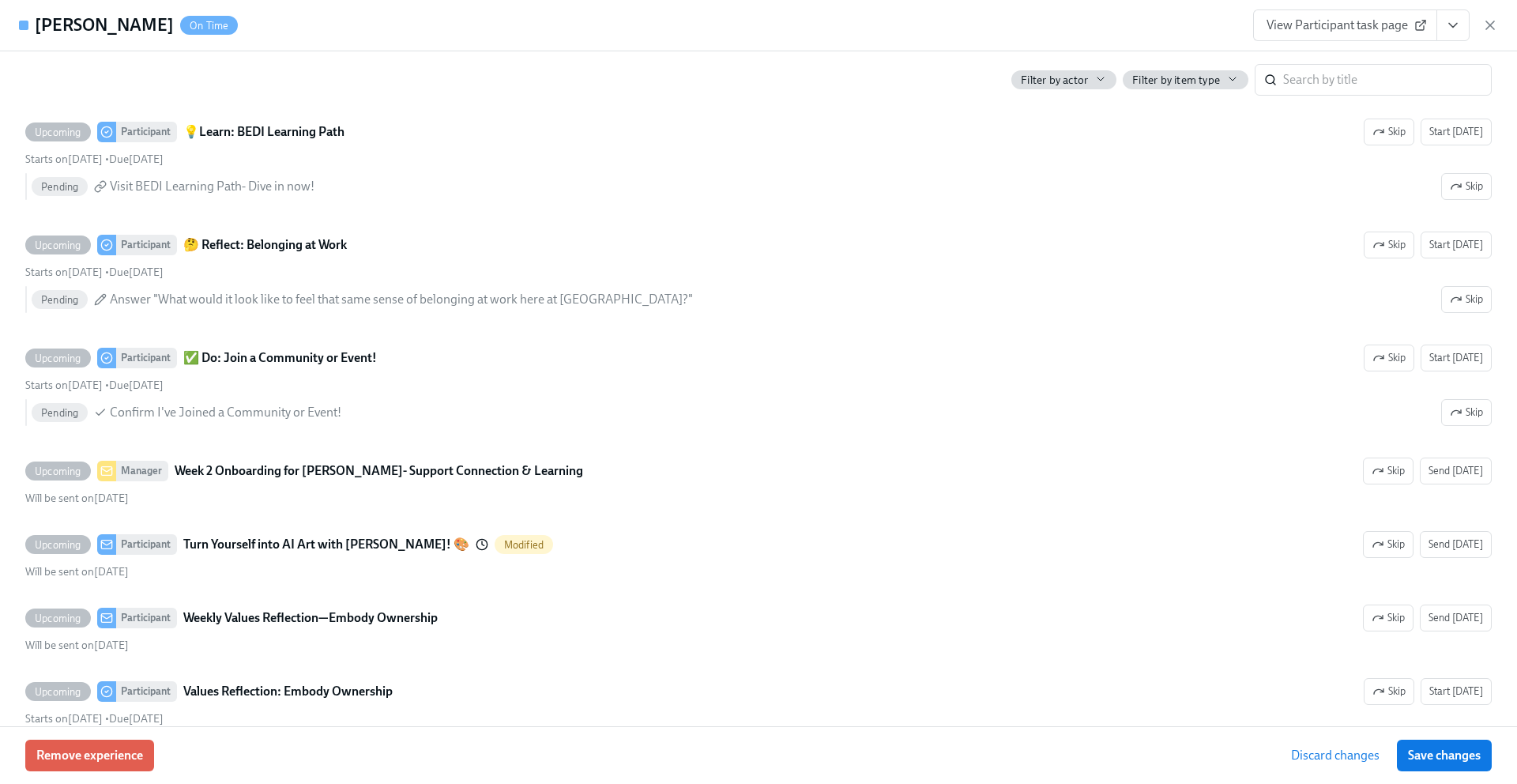
scroll to position [3790, 0]
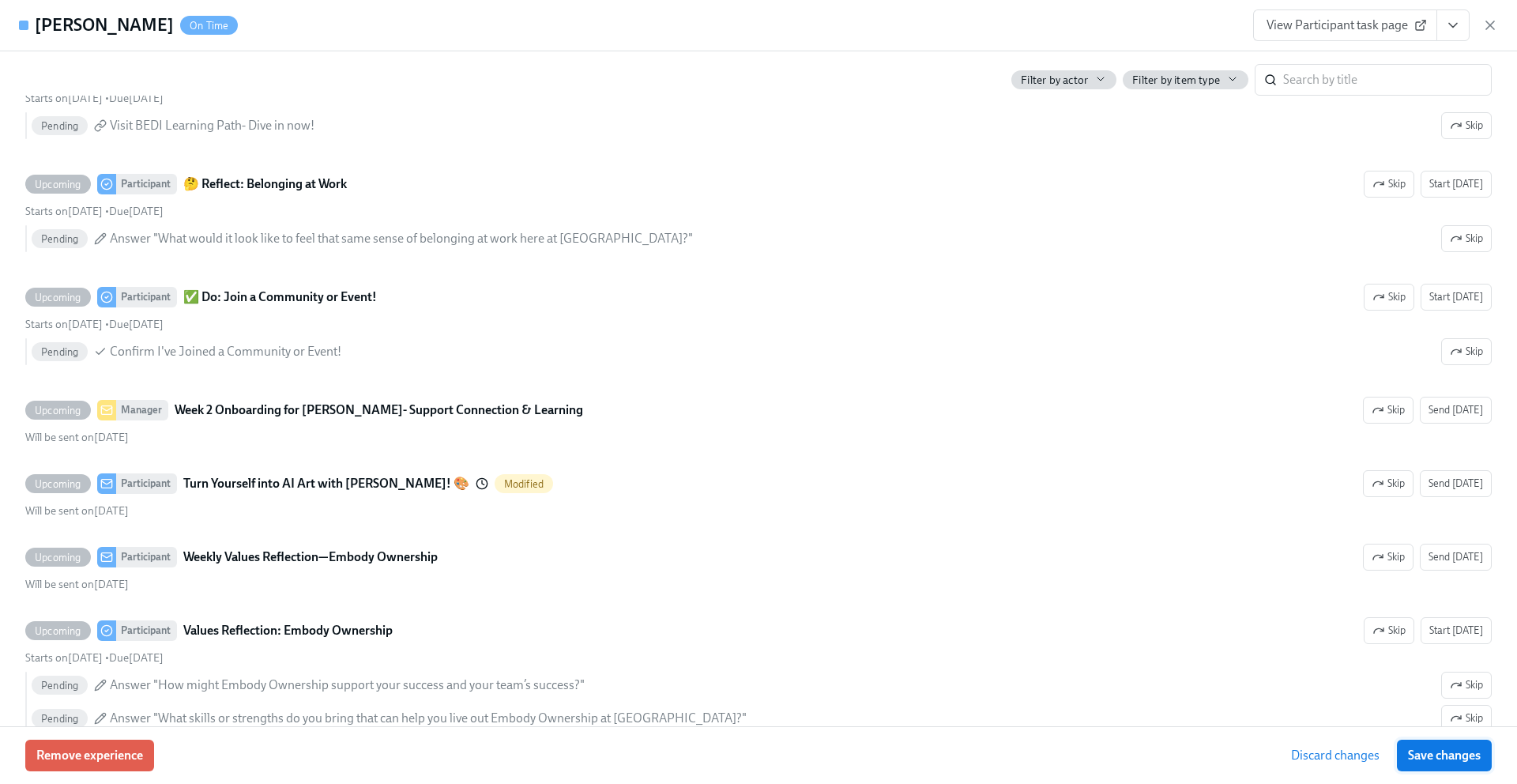
click at [1426, 748] on span "Save changes" at bounding box center [1445, 755] width 72 height 16
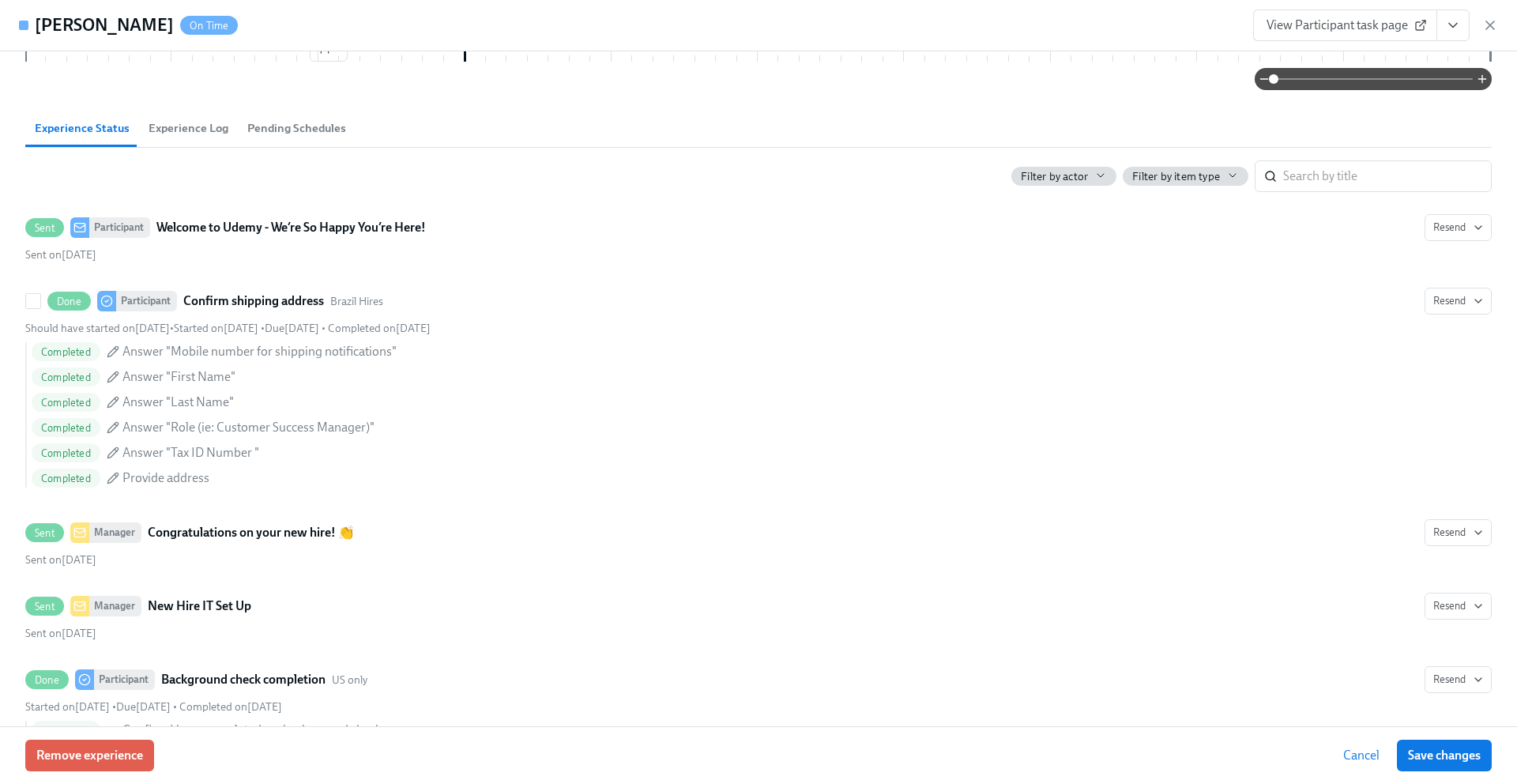
scroll to position [329, 0]
